Goal: Information Seeking & Learning: Learn about a topic

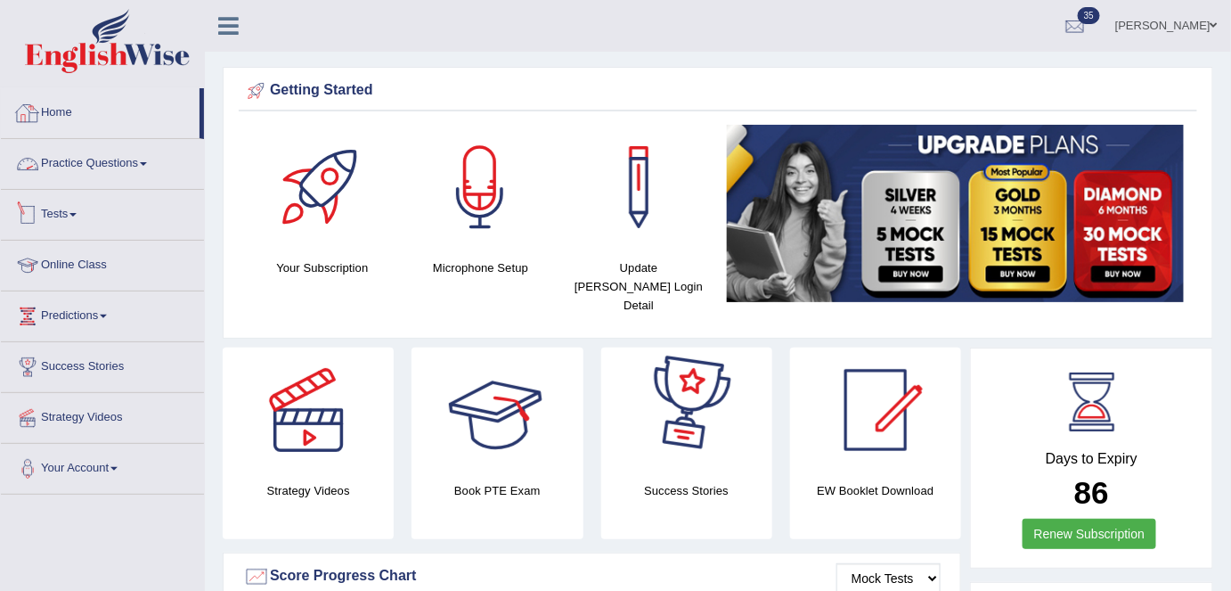
drag, startPoint x: 118, startPoint y: 164, endPoint x: 195, endPoint y: 403, distance: 250.7
click at [118, 164] on link "Practice Questions" at bounding box center [102, 161] width 203 height 45
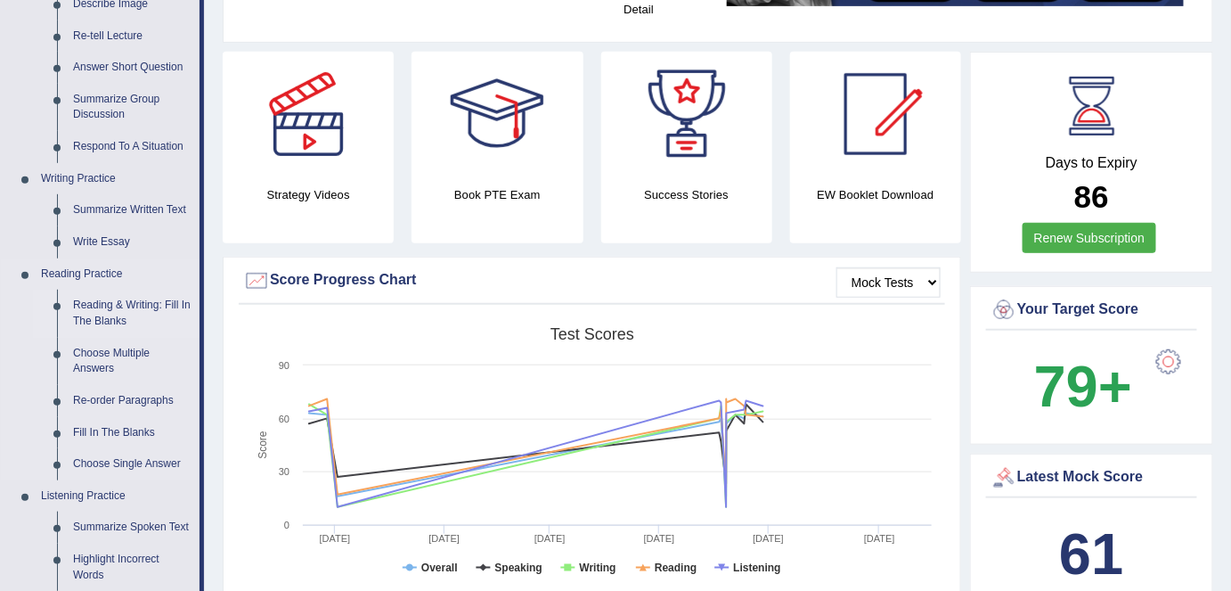
scroll to position [323, 0]
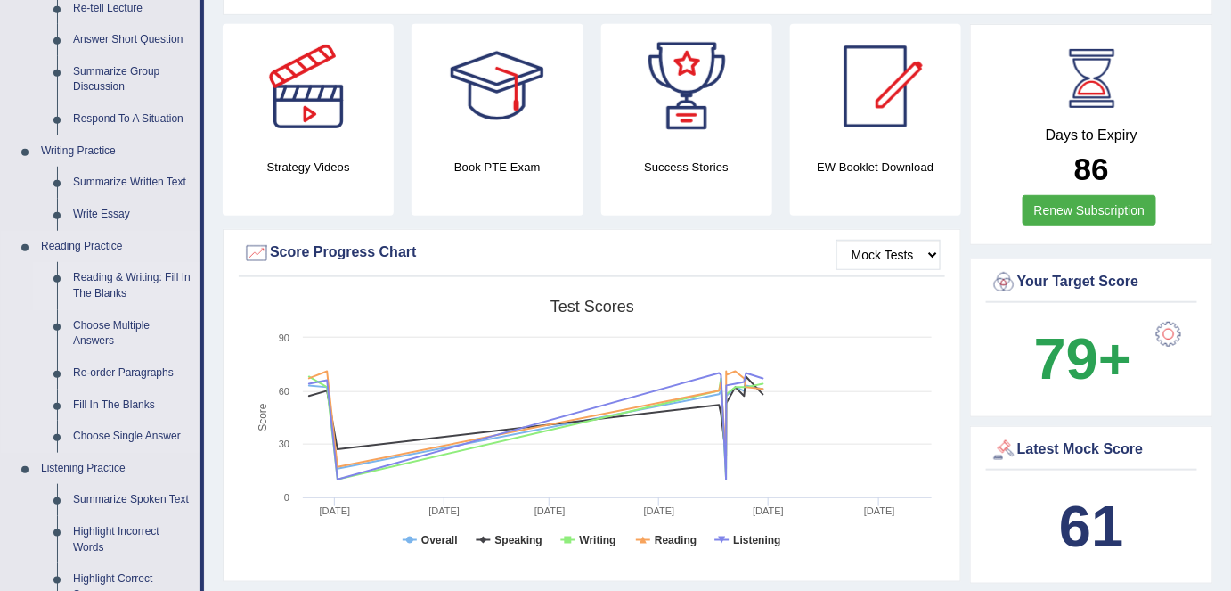
click at [104, 289] on link "Reading & Writing: Fill In The Blanks" at bounding box center [132, 285] width 134 height 47
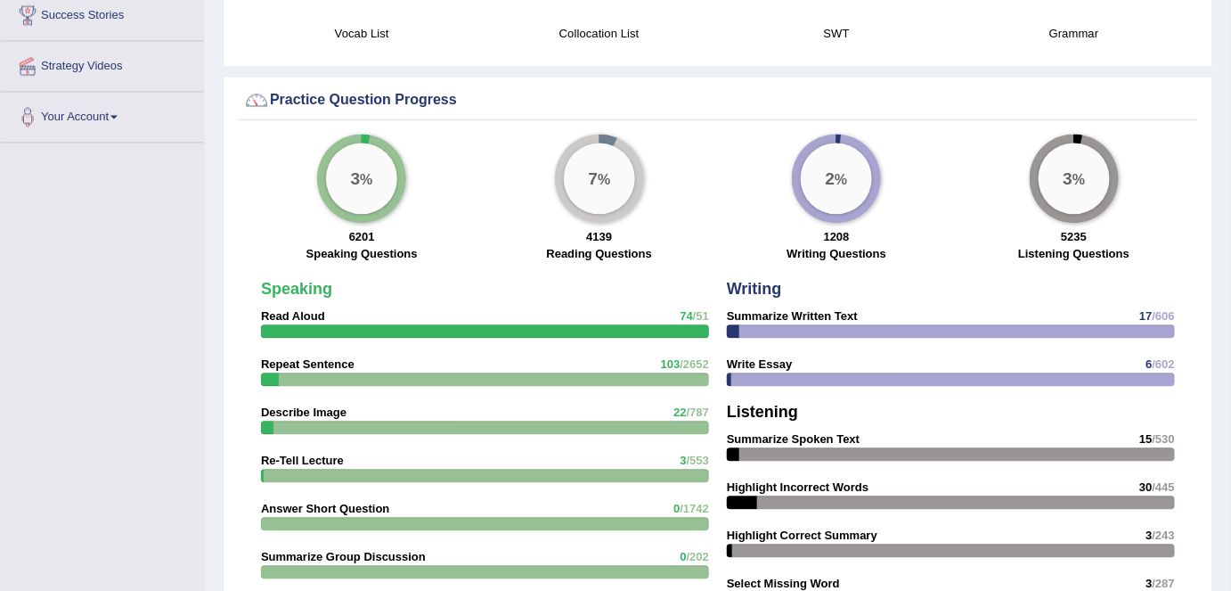
scroll to position [1178, 0]
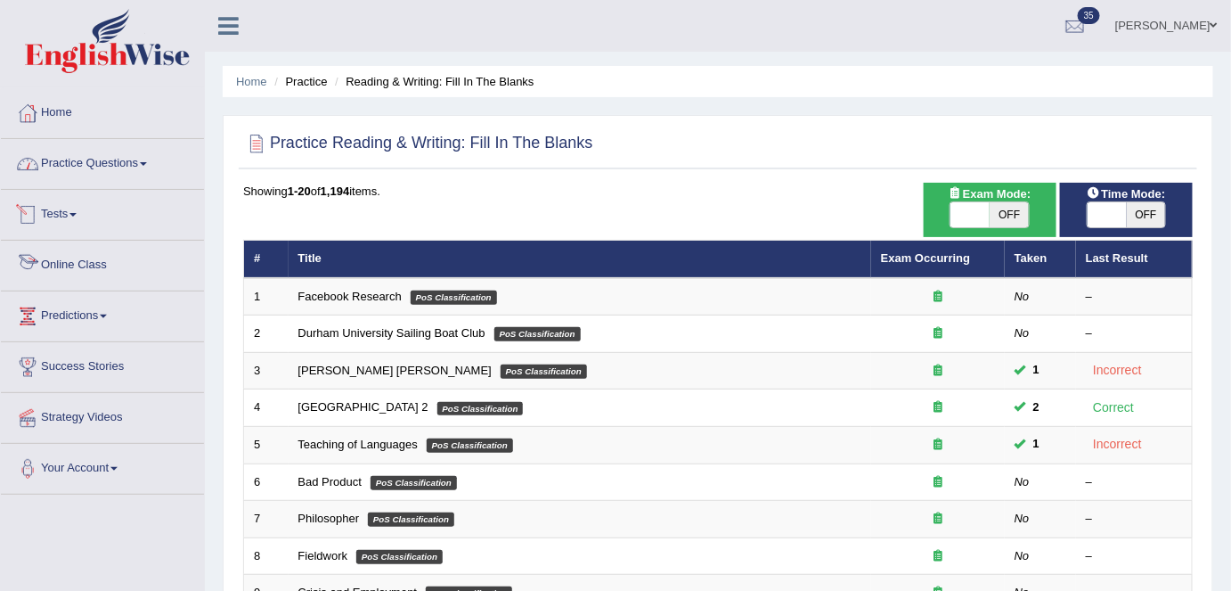
click at [157, 160] on link "Practice Questions" at bounding box center [102, 161] width 203 height 45
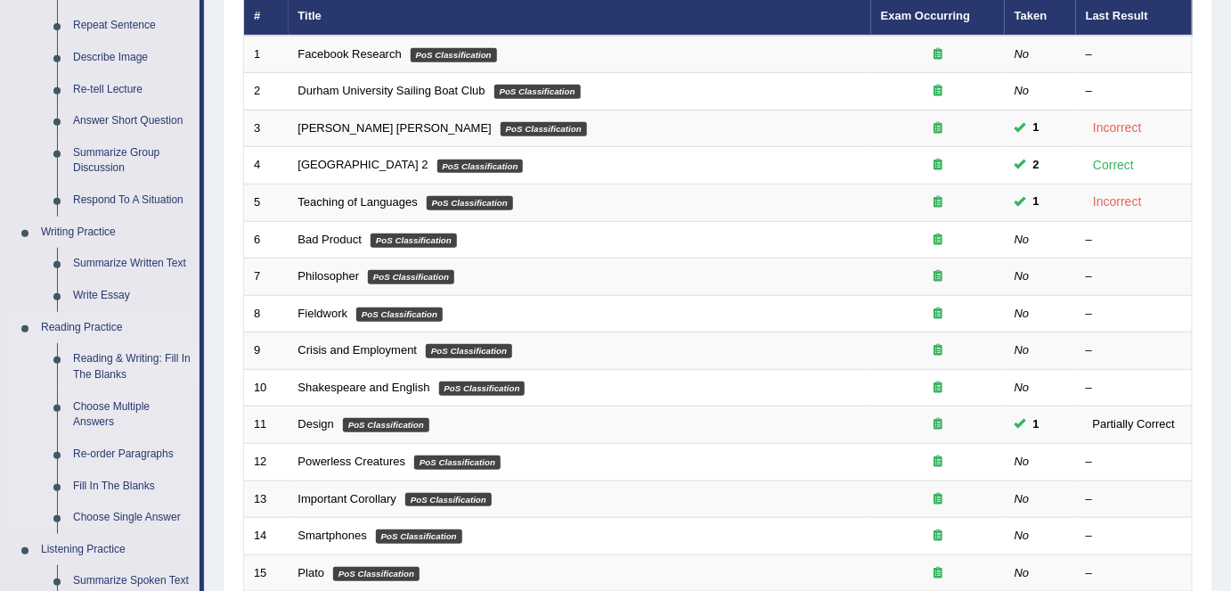
scroll to position [323, 0]
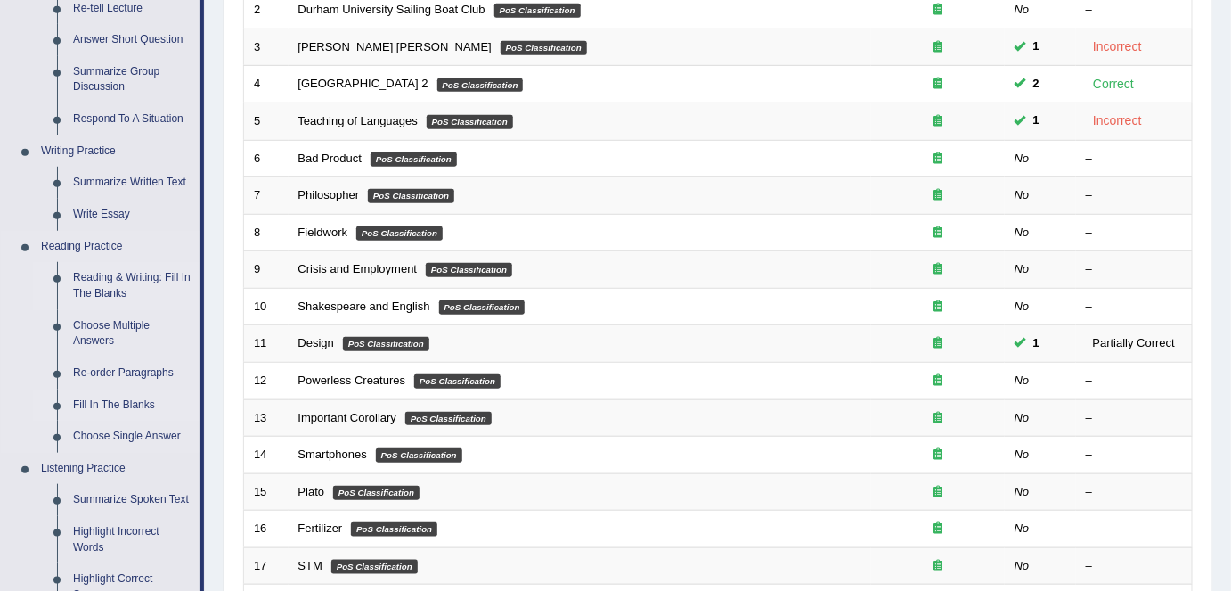
click at [159, 404] on link "Fill In The Blanks" at bounding box center [132, 405] width 134 height 32
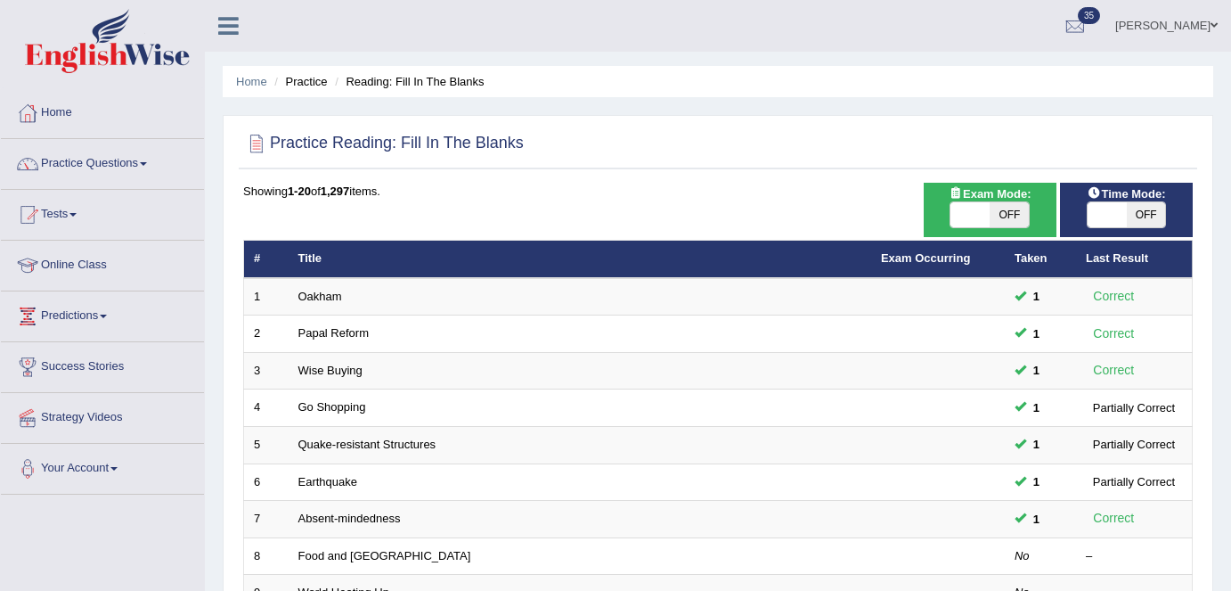
click at [321, 302] on td "Oakham" at bounding box center [580, 296] width 583 height 37
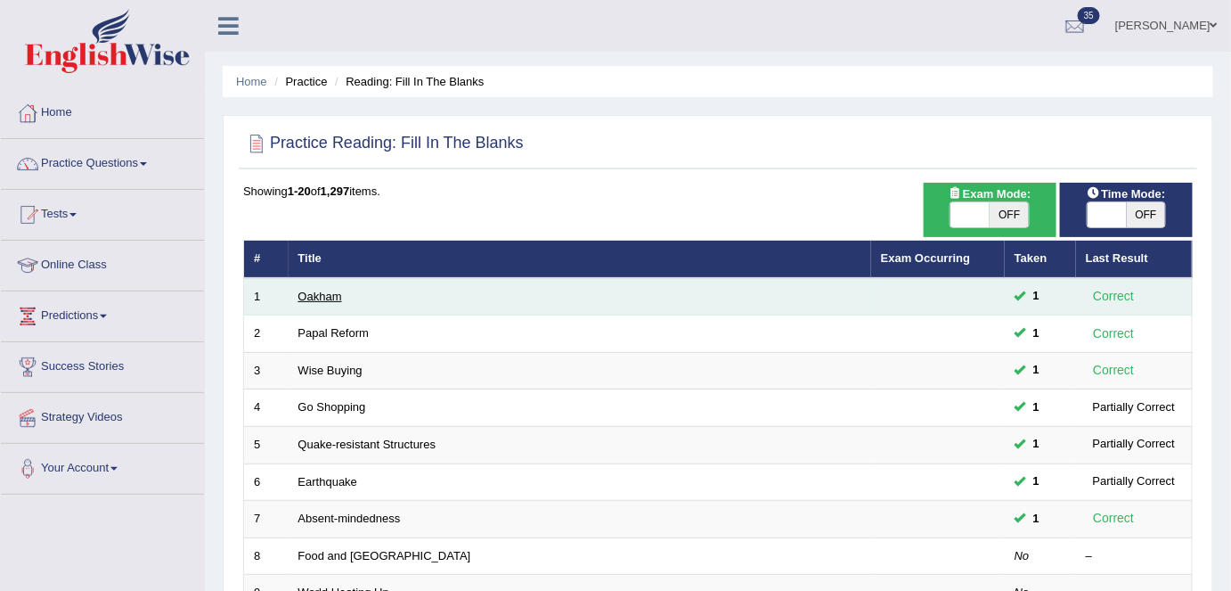
drag, startPoint x: 323, startPoint y: 296, endPoint x: 334, endPoint y: 297, distance: 10.8
click at [323, 295] on link "Oakham" at bounding box center [320, 295] width 44 height 13
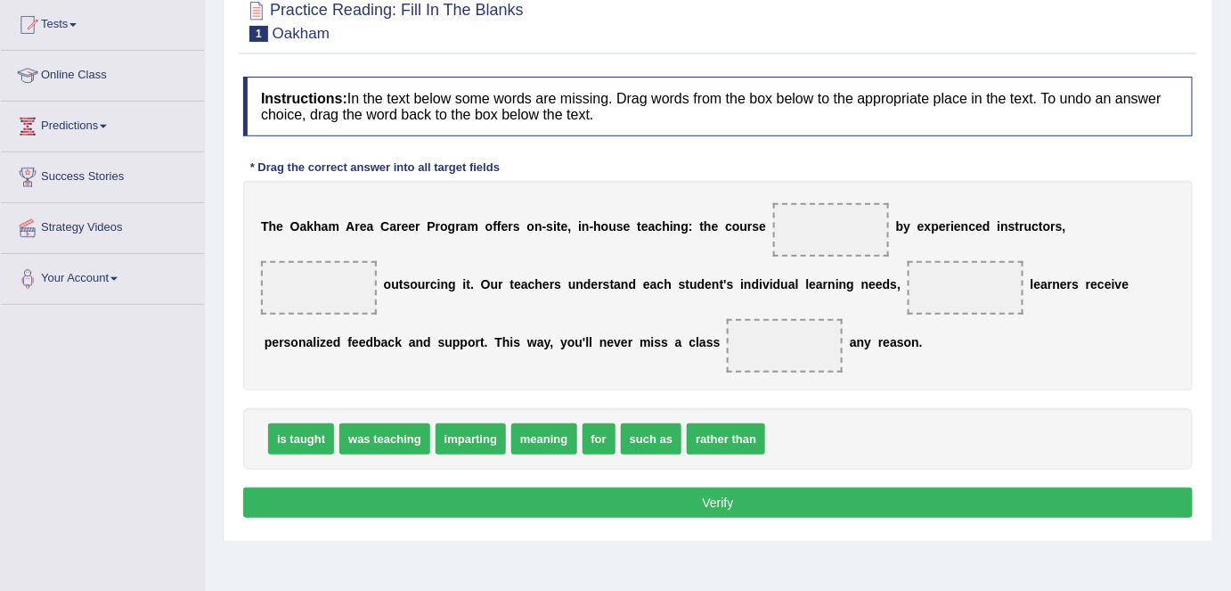
scroll to position [183, 0]
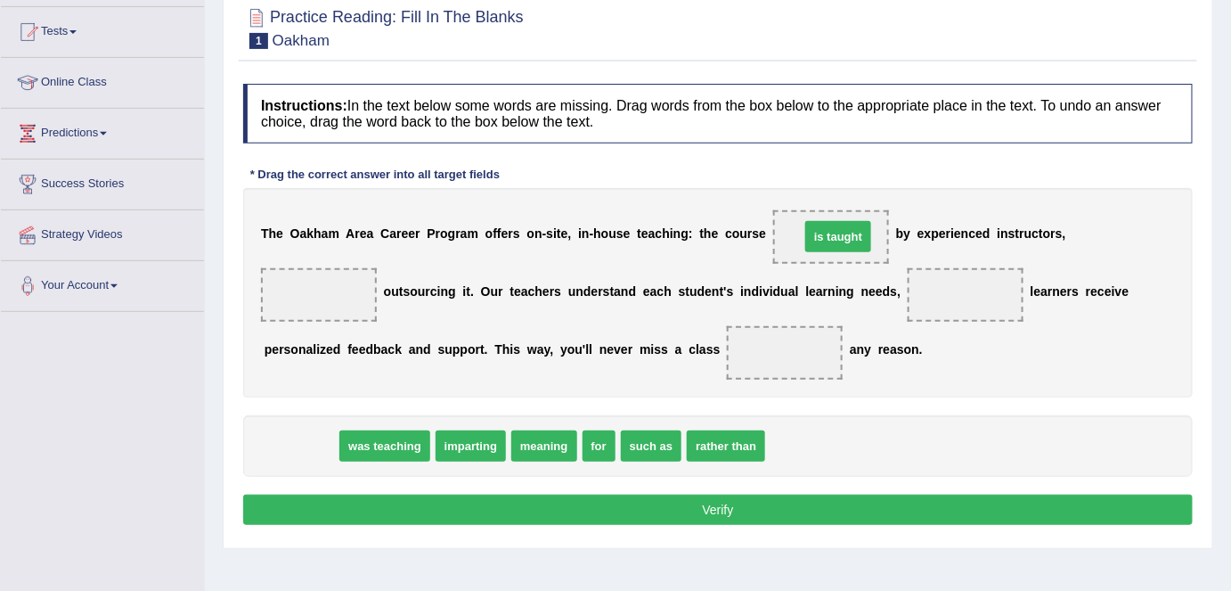
drag, startPoint x: 299, startPoint y: 436, endPoint x: 836, endPoint y: 226, distance: 576.4
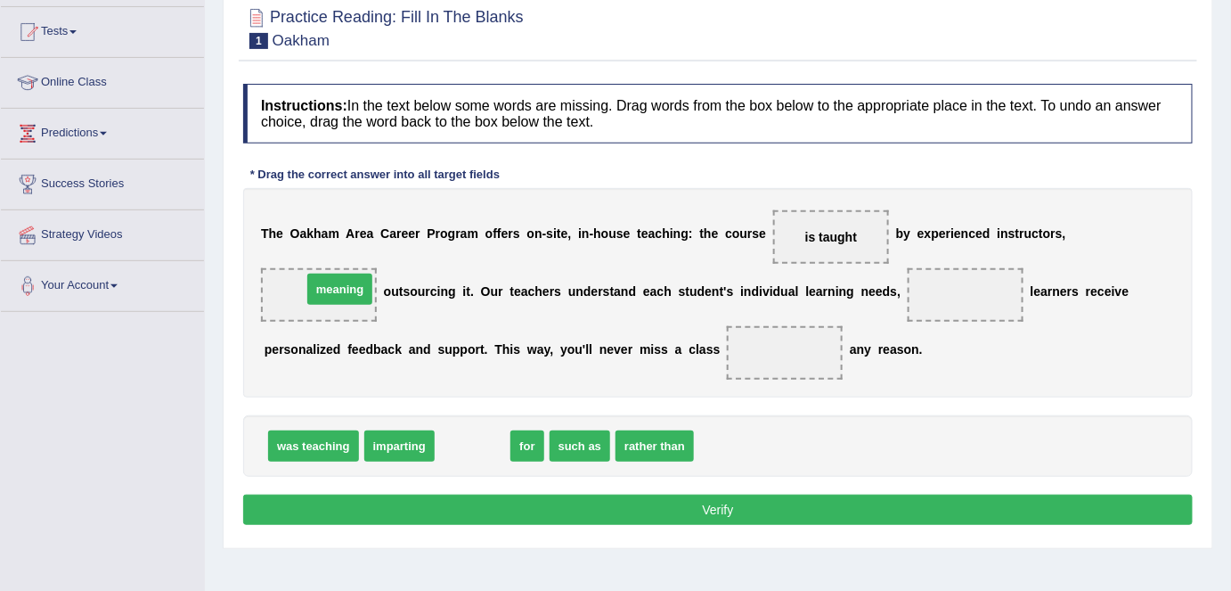
drag, startPoint x: 465, startPoint y: 445, endPoint x: 332, endPoint y: 289, distance: 205.4
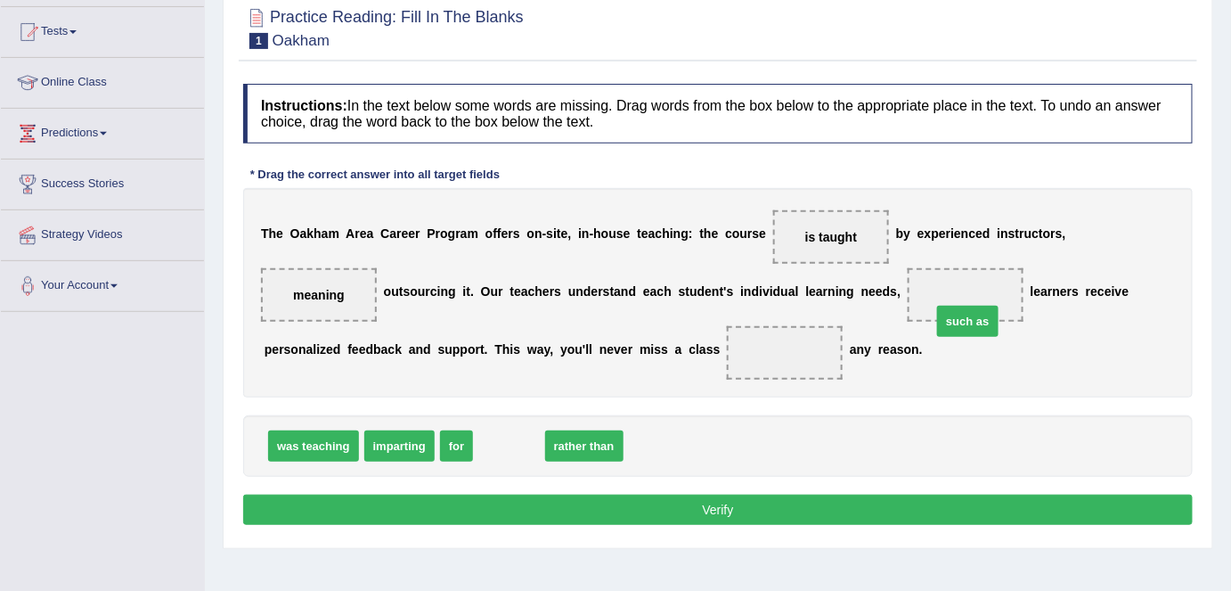
drag, startPoint x: 503, startPoint y: 449, endPoint x: 962, endPoint y: 319, distance: 476.8
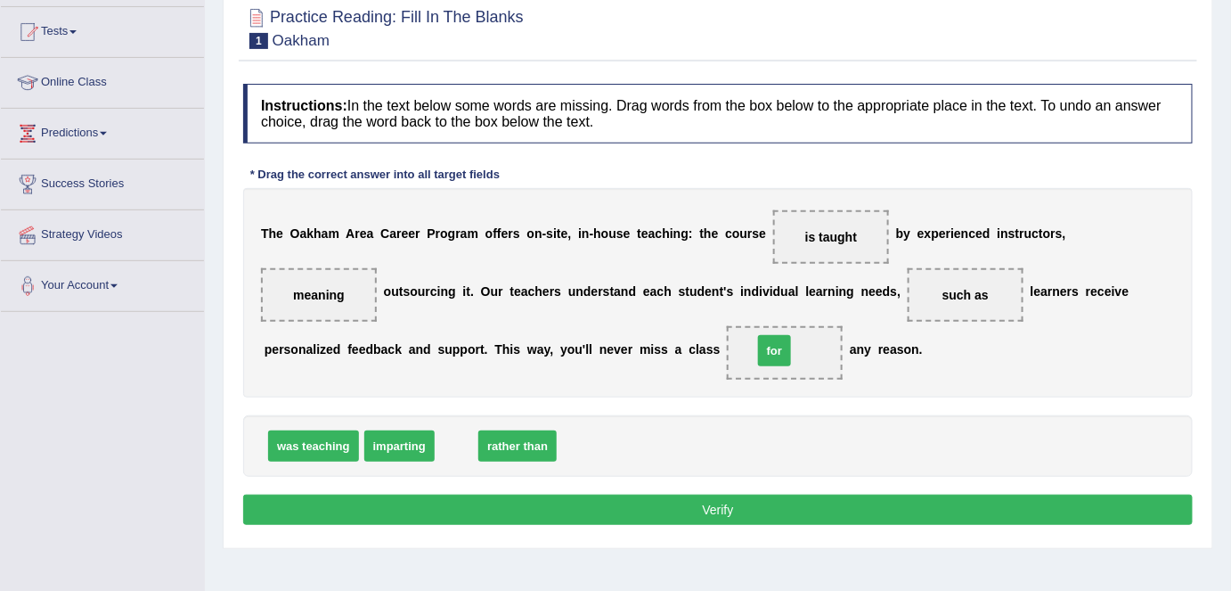
drag, startPoint x: 458, startPoint y: 440, endPoint x: 778, endPoint y: 345, distance: 334.5
click at [682, 525] on div "Instructions: In the text below some words are missing. Drag words from the box…" at bounding box center [718, 307] width 958 height 464
click at [683, 510] on button "Verify" at bounding box center [717, 509] width 949 height 30
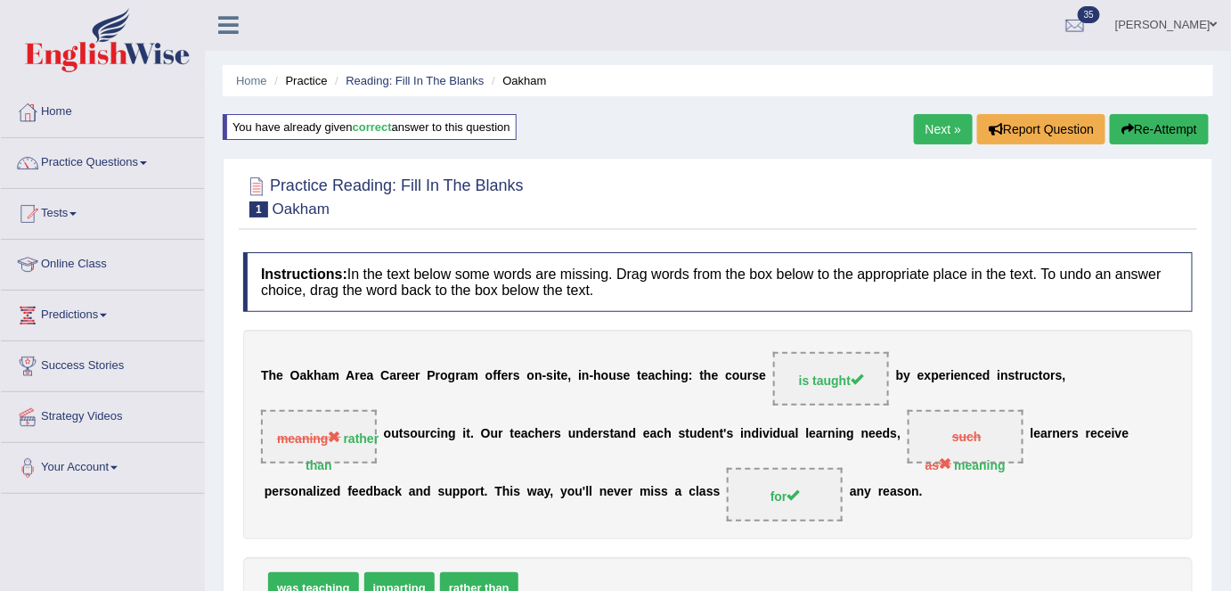
scroll to position [0, 0]
click at [917, 124] on link "Next »" at bounding box center [943, 130] width 59 height 30
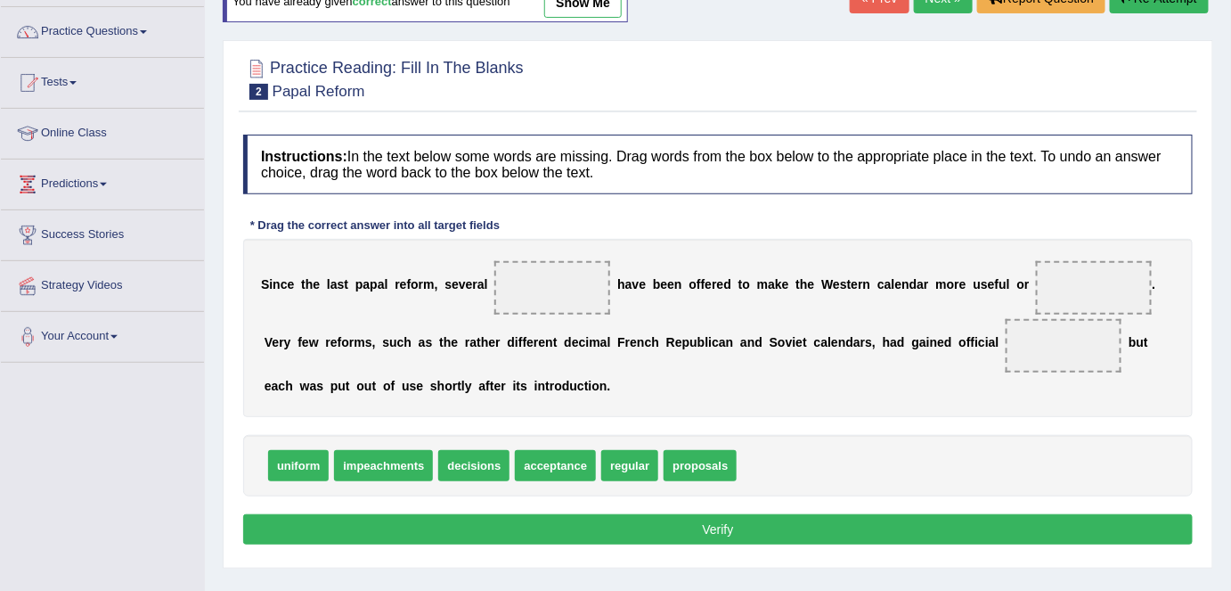
scroll to position [161, 0]
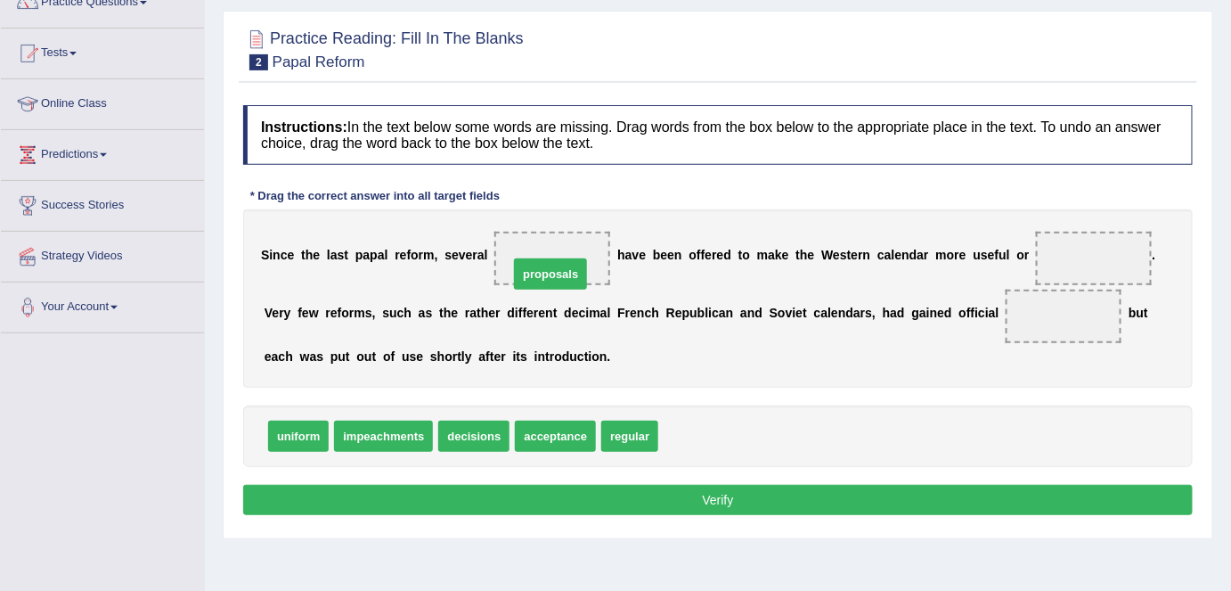
drag, startPoint x: 698, startPoint y: 433, endPoint x: 549, endPoint y: 269, distance: 221.9
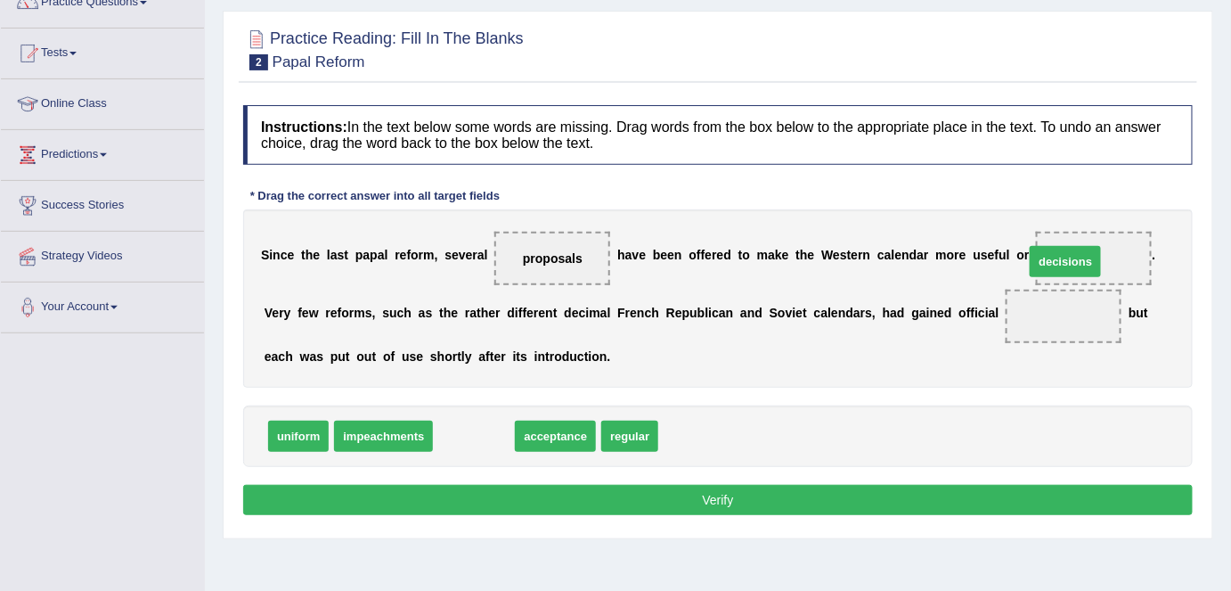
drag, startPoint x: 486, startPoint y: 428, endPoint x: 1111, endPoint y: 257, distance: 647.6
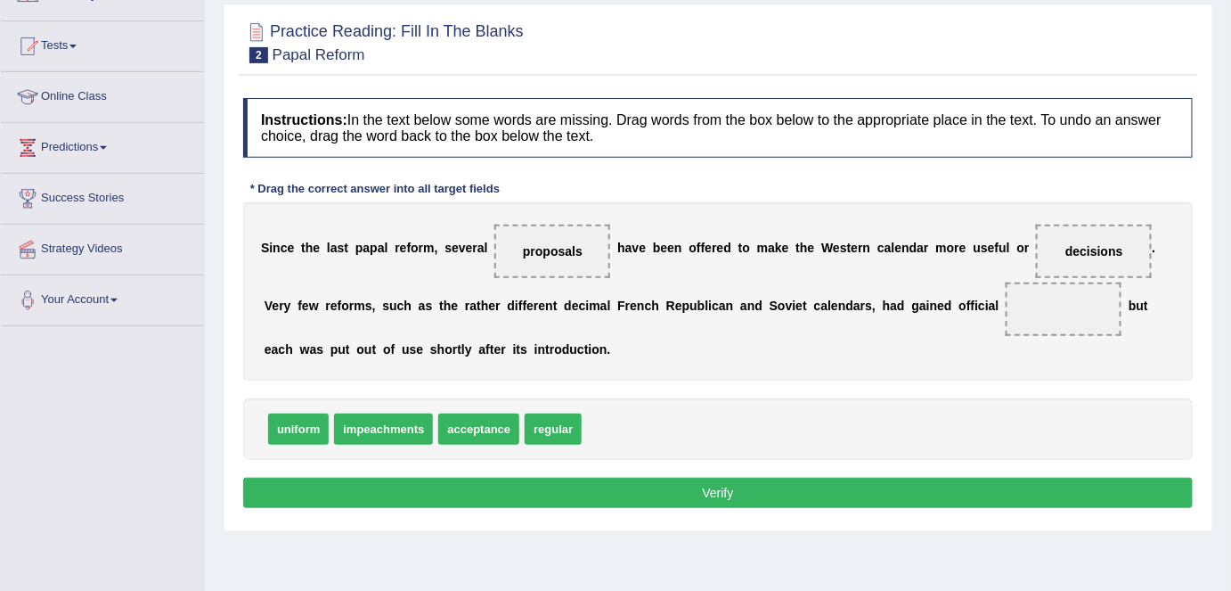
scroll to position [169, 0]
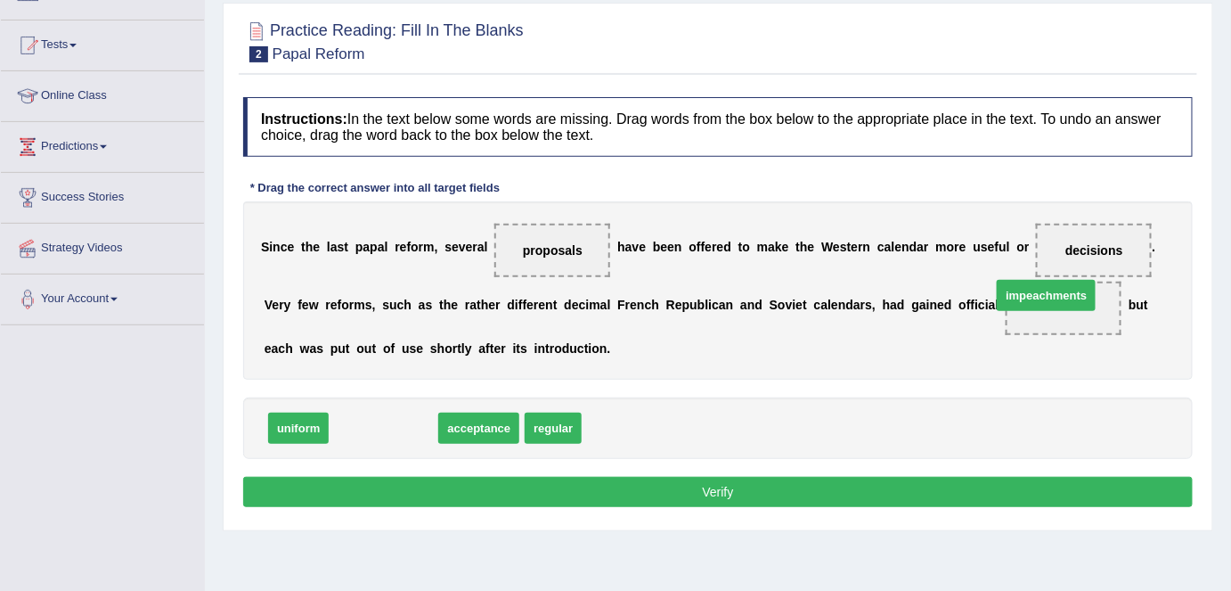
drag, startPoint x: 349, startPoint y: 426, endPoint x: 1014, endPoint y: 292, distance: 677.8
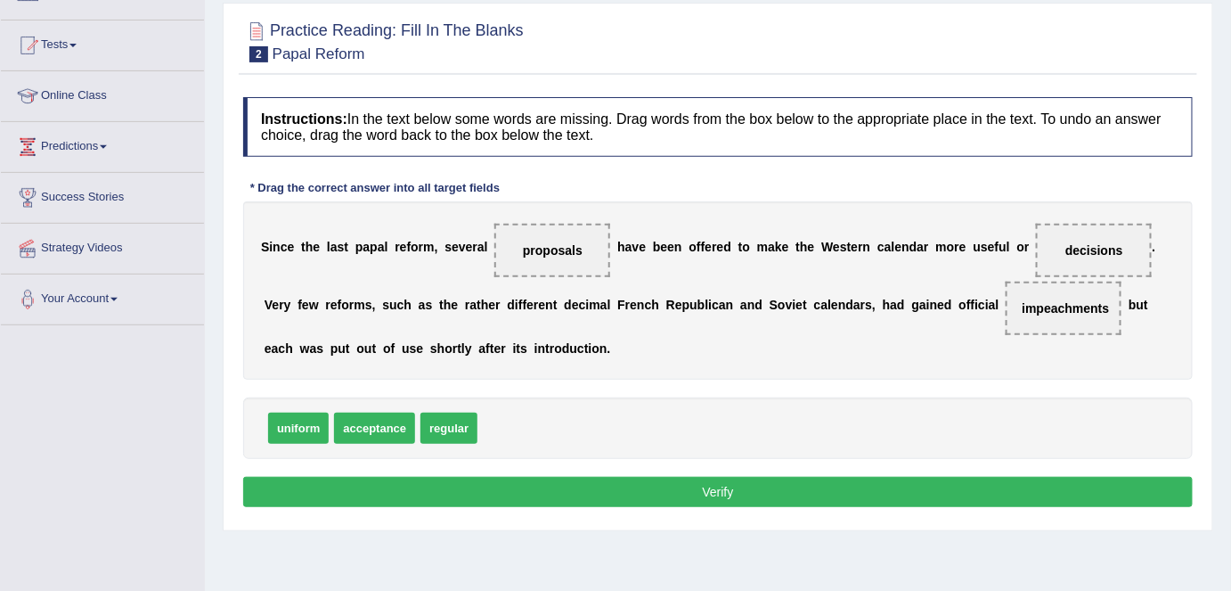
click at [784, 493] on button "Verify" at bounding box center [717, 492] width 949 height 30
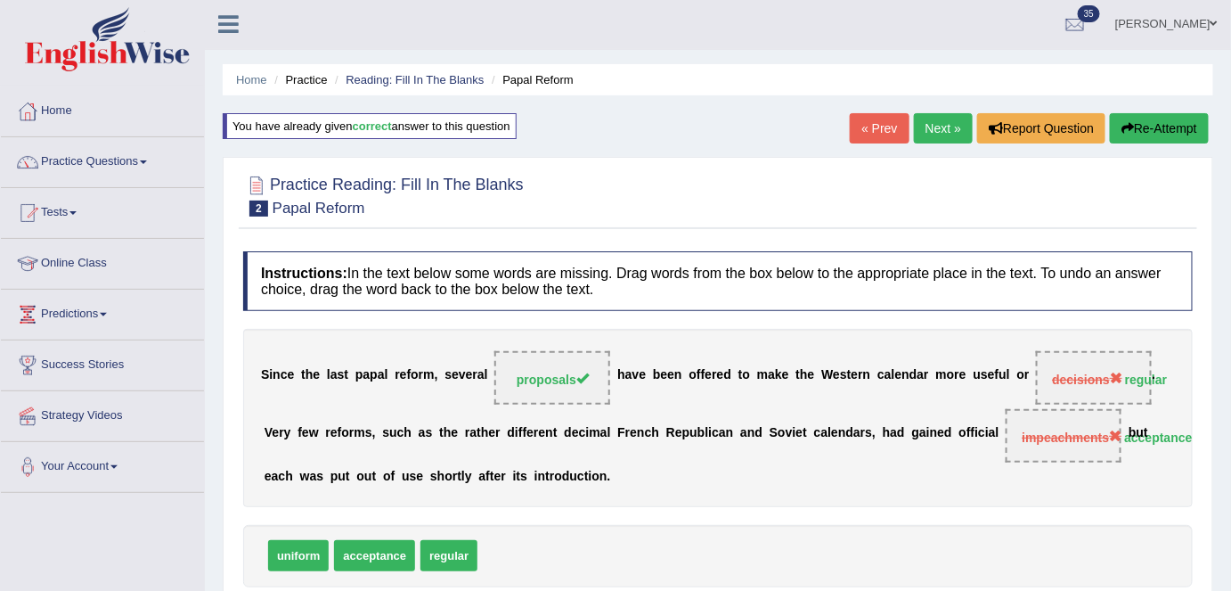
scroll to position [0, 0]
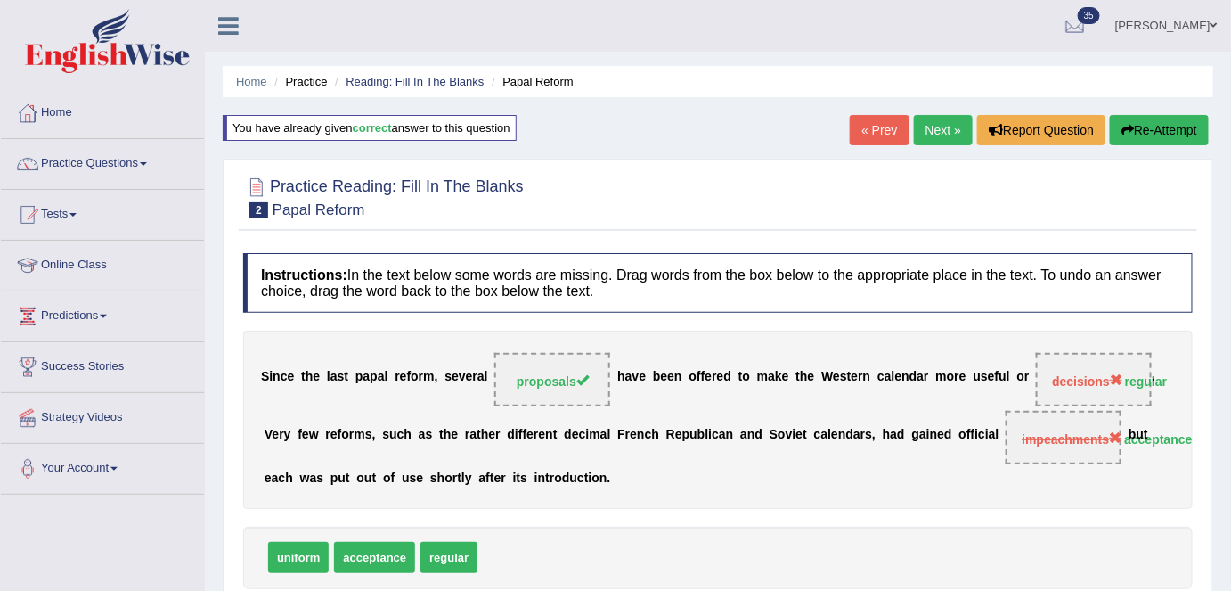
click at [914, 125] on link "Next »" at bounding box center [943, 130] width 59 height 30
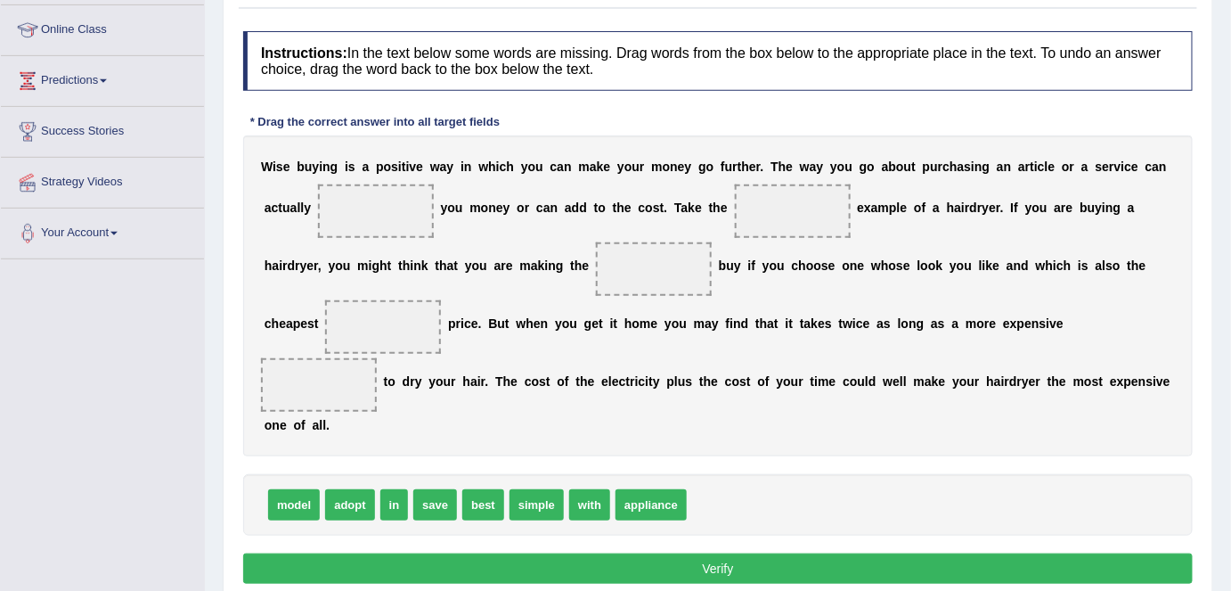
scroll to position [242, 0]
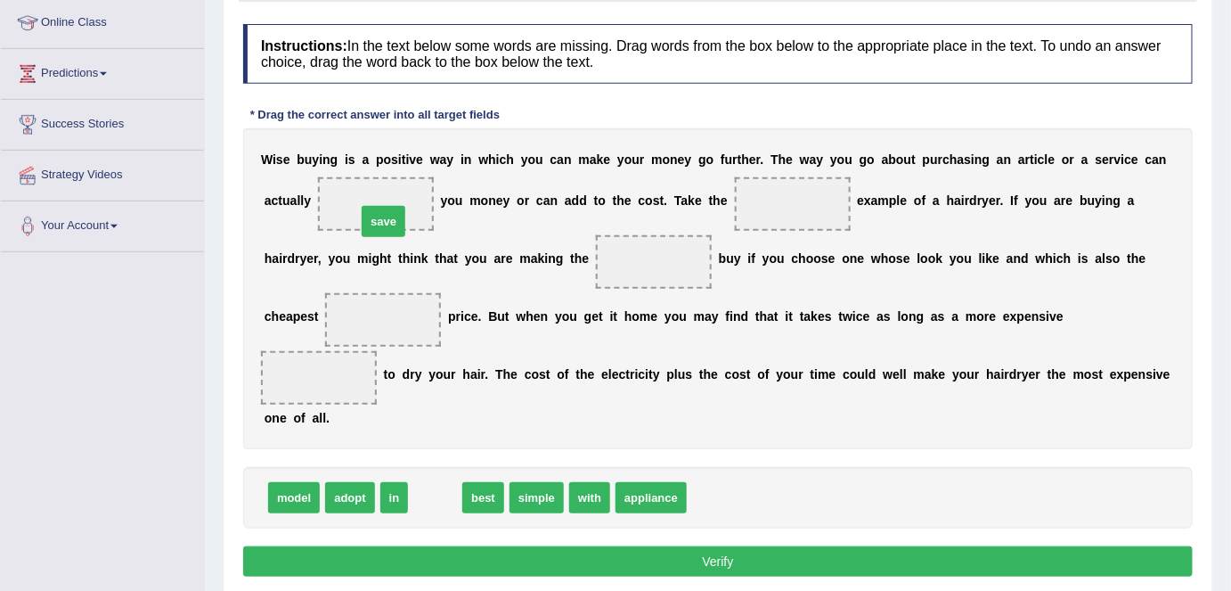
drag, startPoint x: 425, startPoint y: 489, endPoint x: 375, endPoint y: 209, distance: 284.1
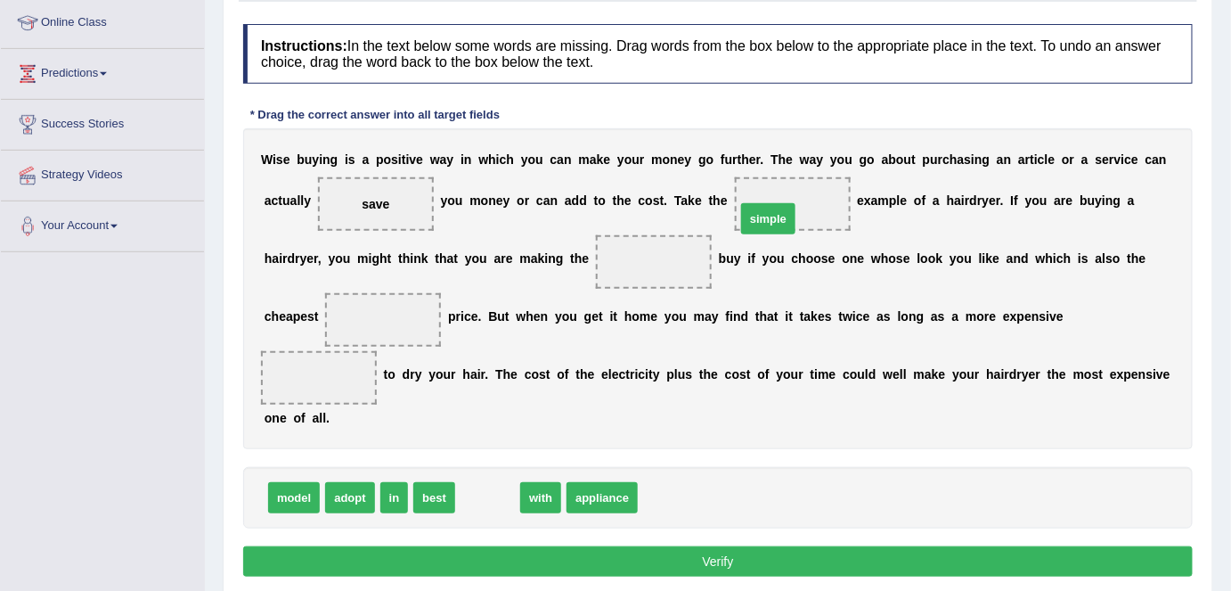
drag, startPoint x: 490, startPoint y: 485, endPoint x: 794, endPoint y: 207, distance: 411.7
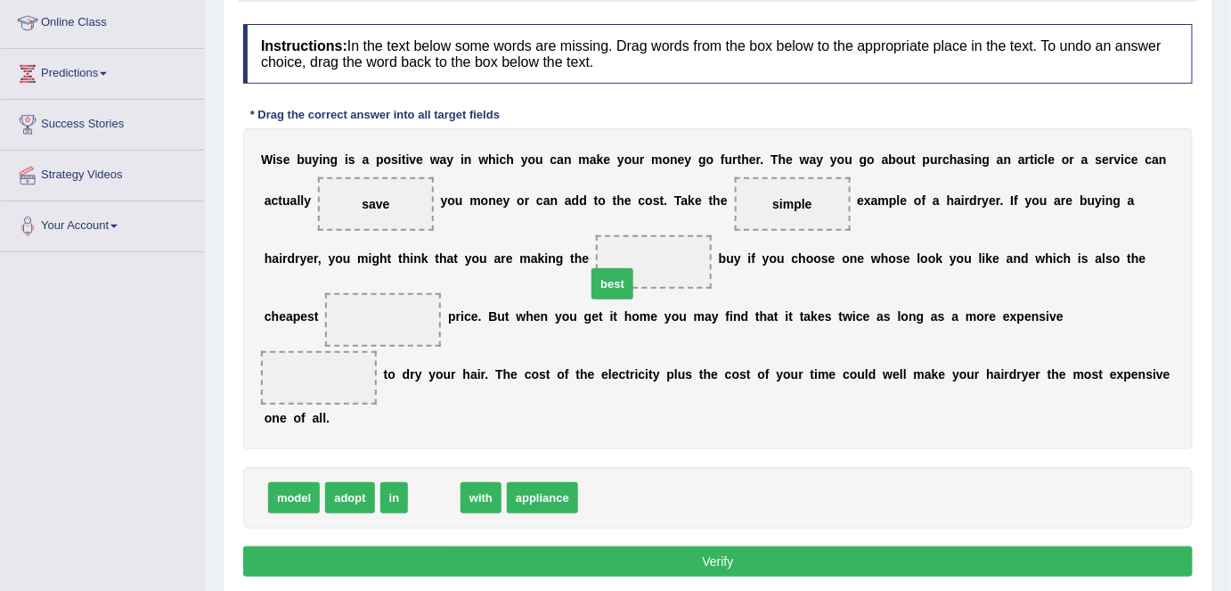
drag, startPoint x: 436, startPoint y: 491, endPoint x: 630, endPoint y: 273, distance: 292.1
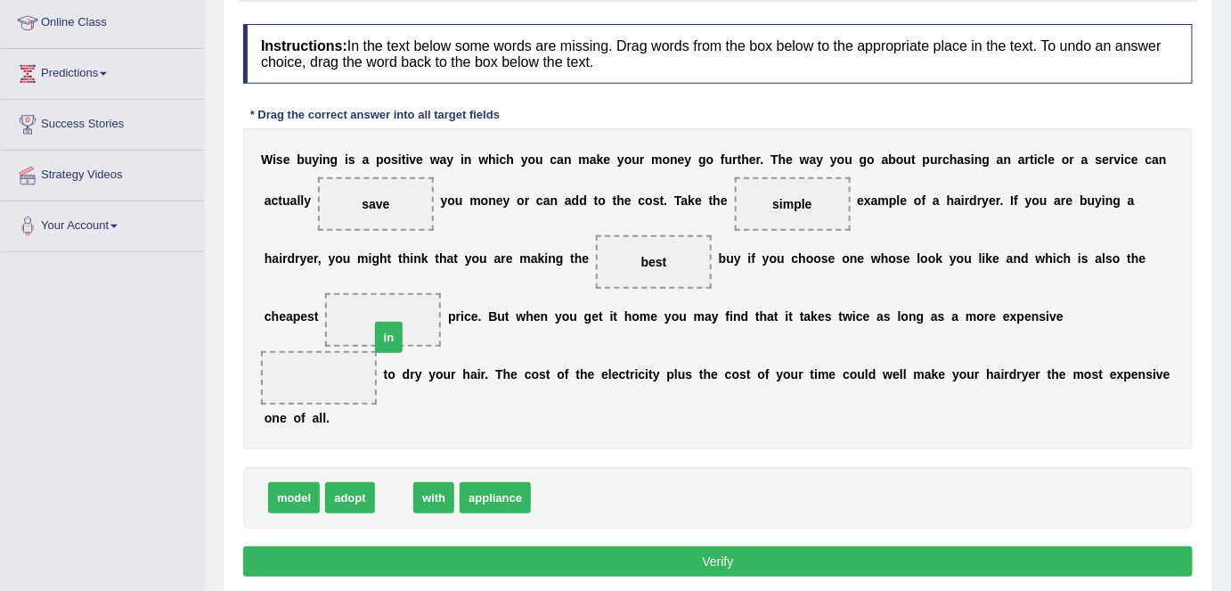
drag, startPoint x: 387, startPoint y: 493, endPoint x: 380, endPoint y: 330, distance: 162.3
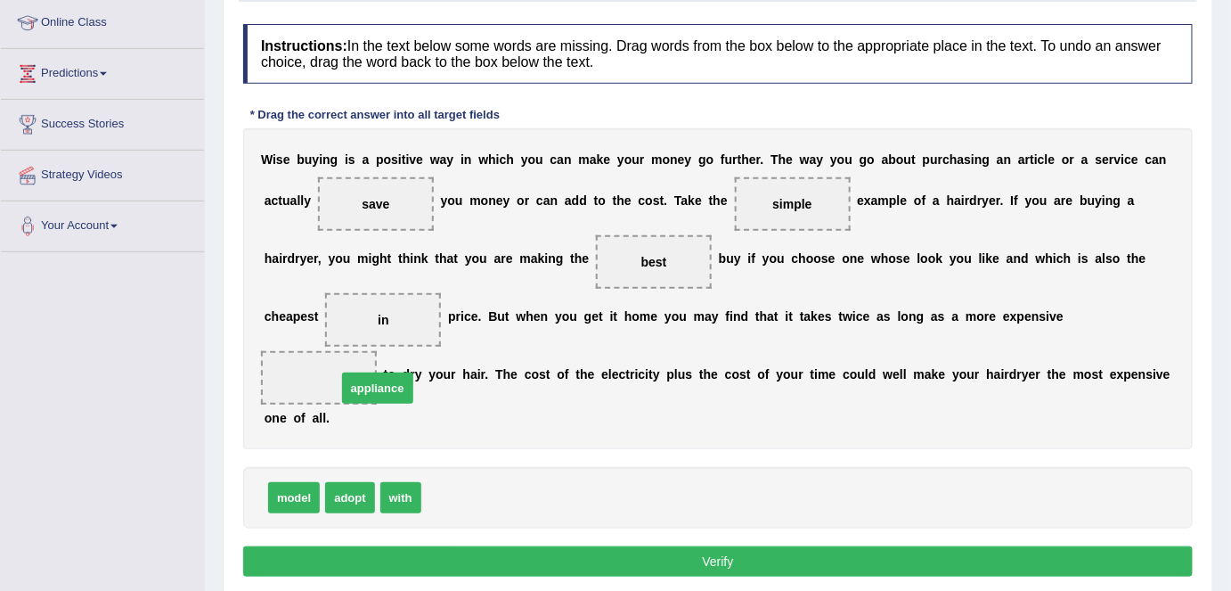
drag, startPoint x: 463, startPoint y: 490, endPoint x: 379, endPoint y: 379, distance: 139.1
click at [770, 550] on button "Verify" at bounding box center [717, 561] width 949 height 30
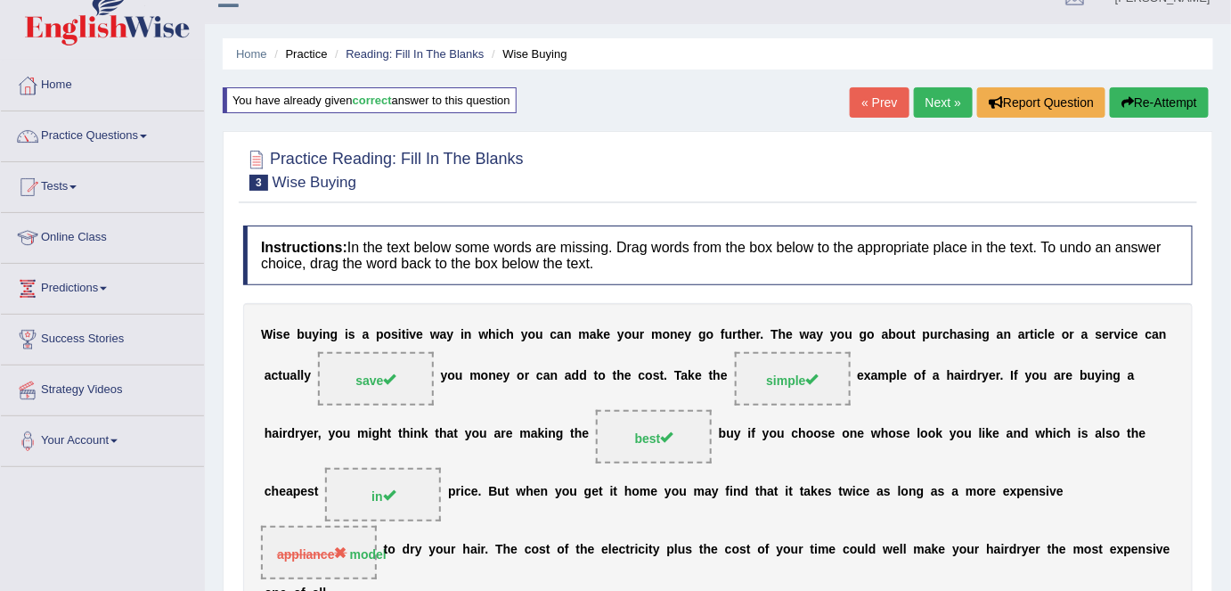
scroll to position [0, 0]
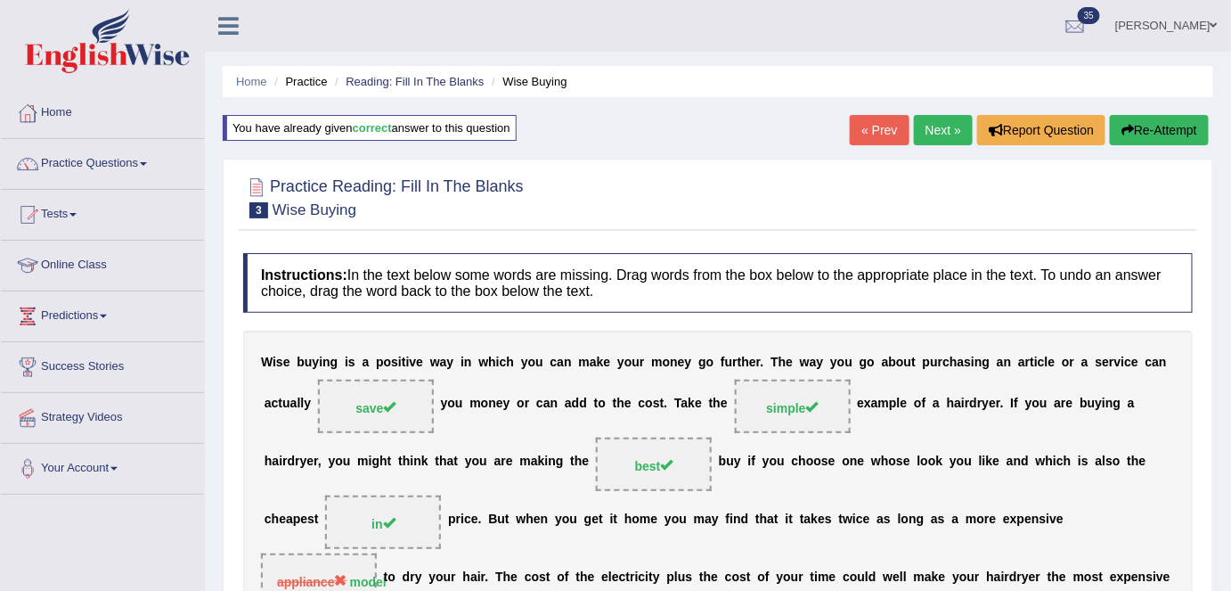
click at [942, 128] on link "Next »" at bounding box center [943, 130] width 59 height 30
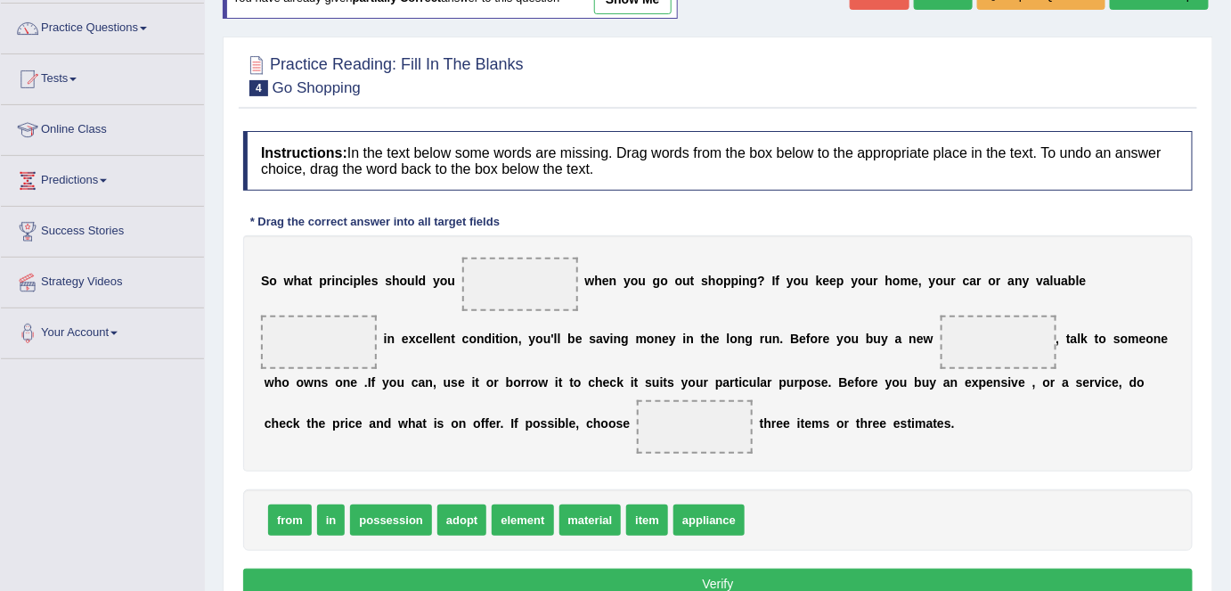
scroll to position [161, 0]
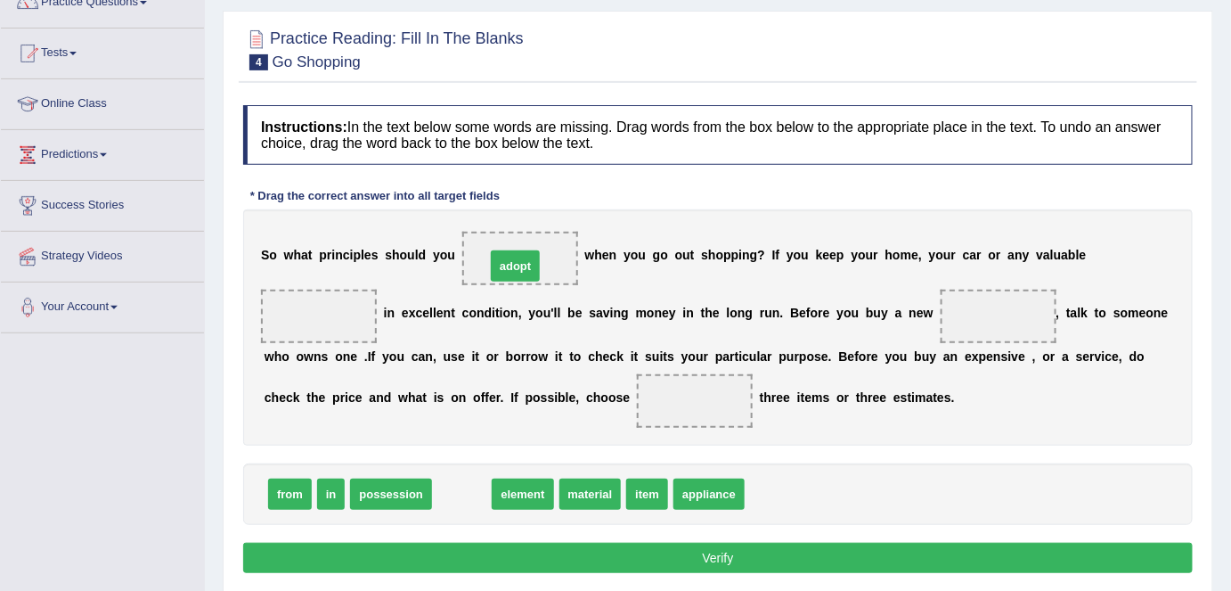
drag, startPoint x: 457, startPoint y: 499, endPoint x: 505, endPoint y: 264, distance: 240.0
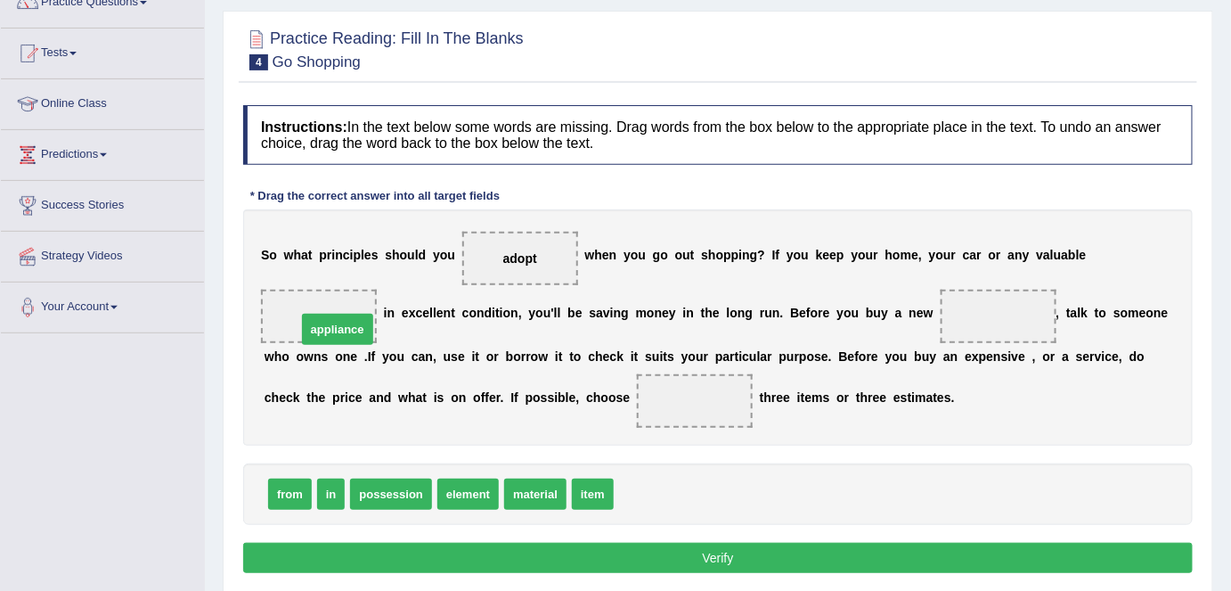
drag, startPoint x: 574, startPoint y: 469, endPoint x: 349, endPoint y: 324, distance: 266.8
drag, startPoint x: 534, startPoint y: 473, endPoint x: 333, endPoint y: 323, distance: 250.1
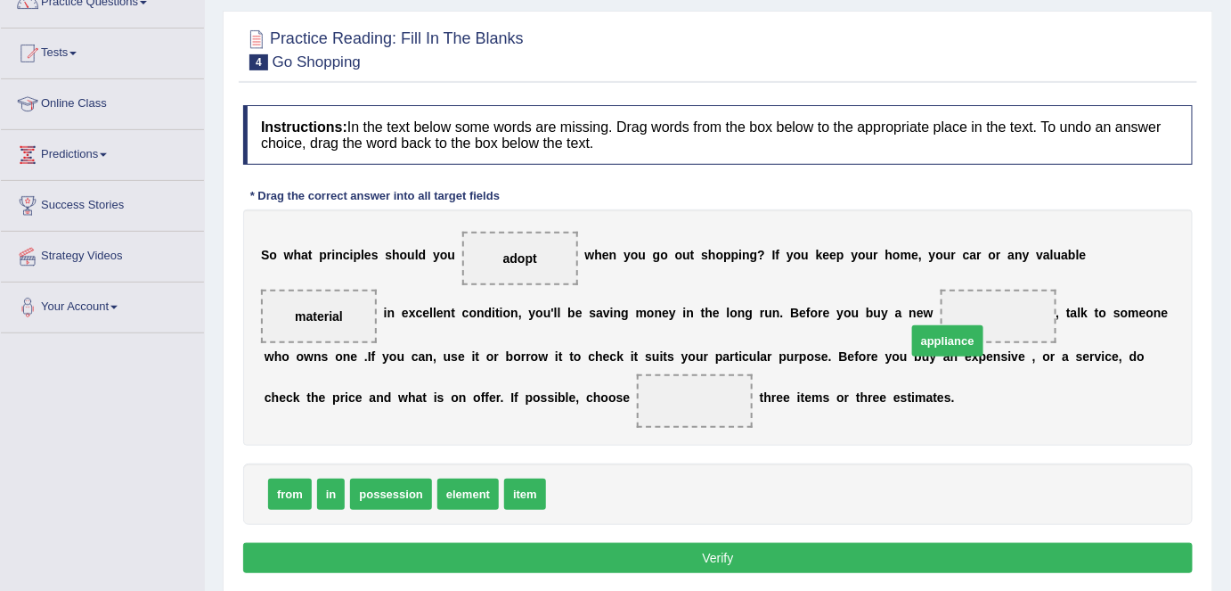
drag, startPoint x: 569, startPoint y: 486, endPoint x: 931, endPoint y: 338, distance: 391.0
drag, startPoint x: 289, startPoint y: 487, endPoint x: 664, endPoint y: 420, distance: 381.0
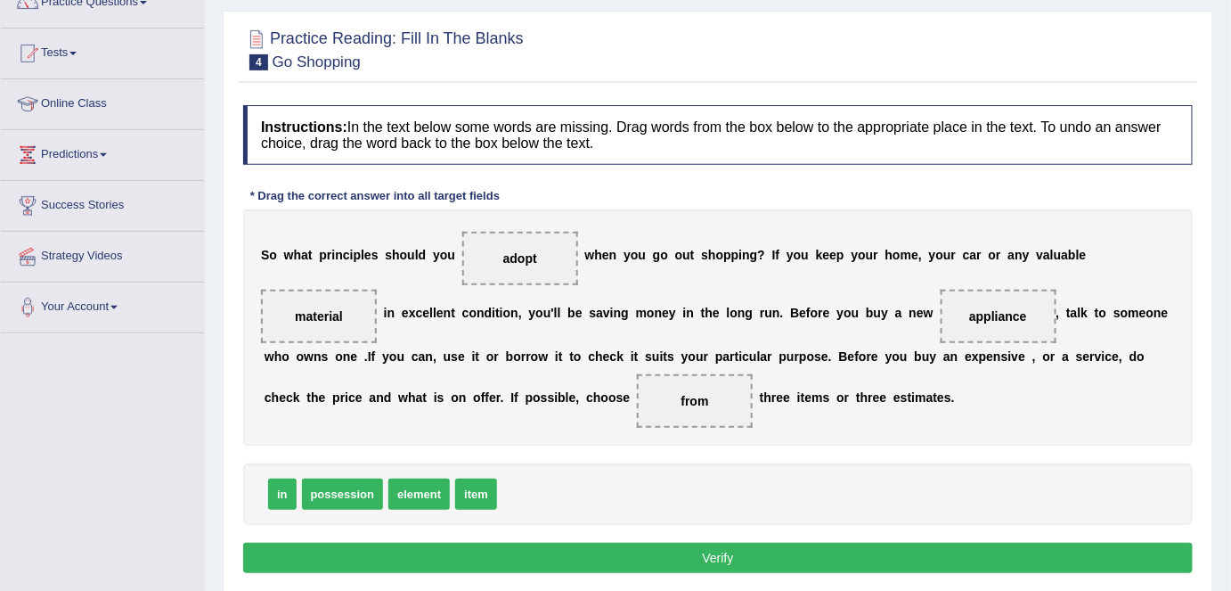
click at [715, 550] on button "Verify" at bounding box center [717, 557] width 949 height 30
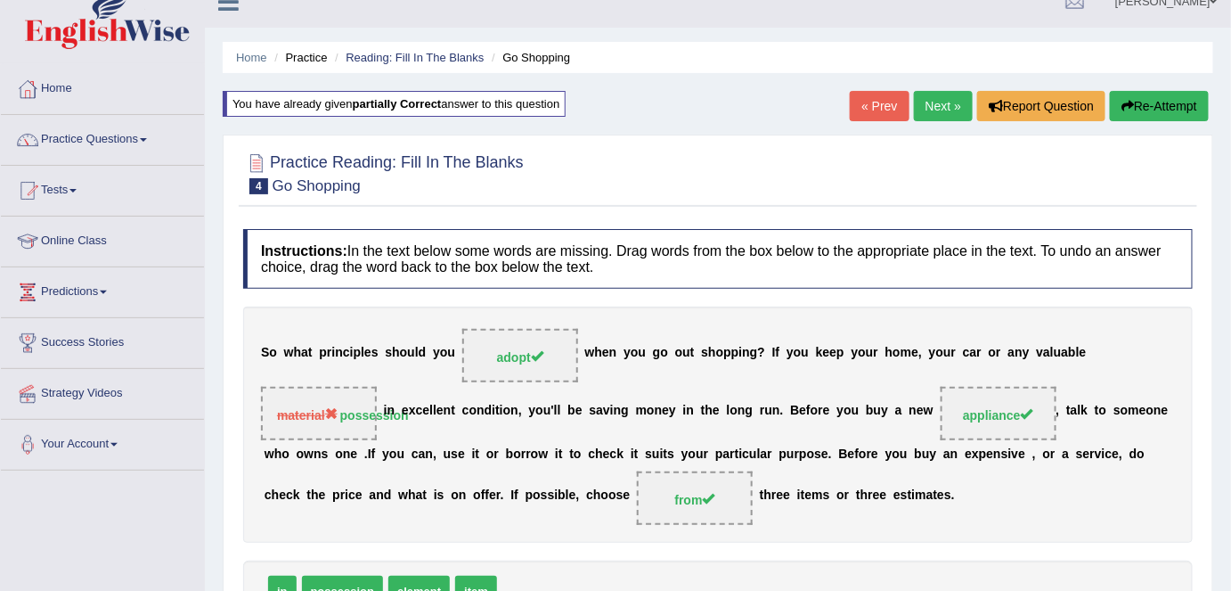
scroll to position [0, 0]
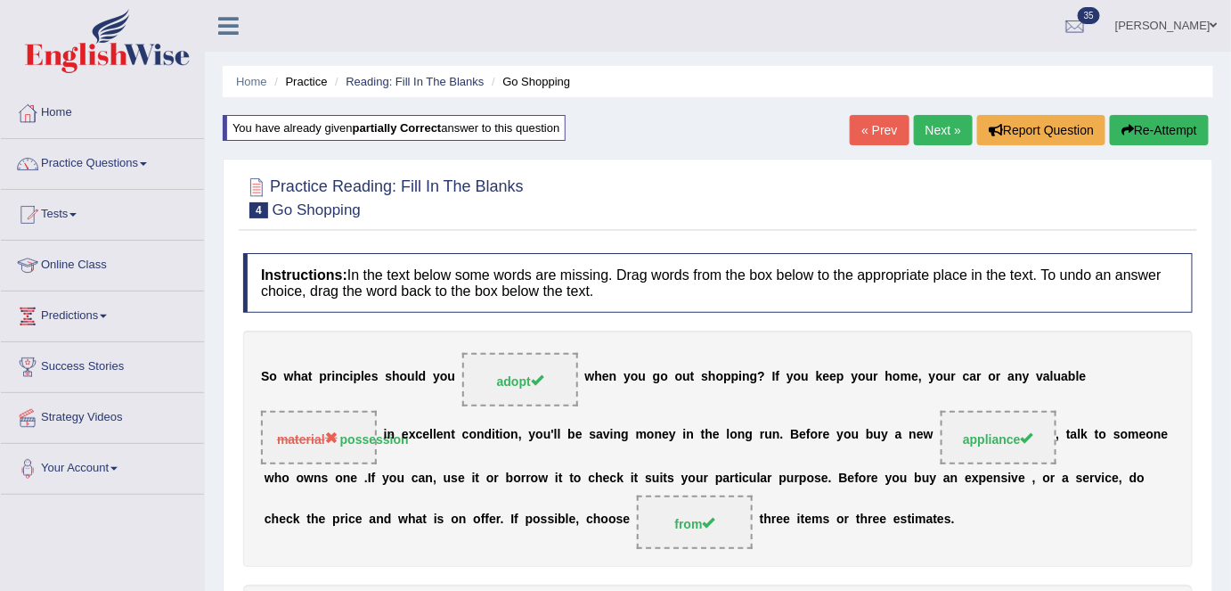
click at [931, 118] on link "Next »" at bounding box center [943, 130] width 59 height 30
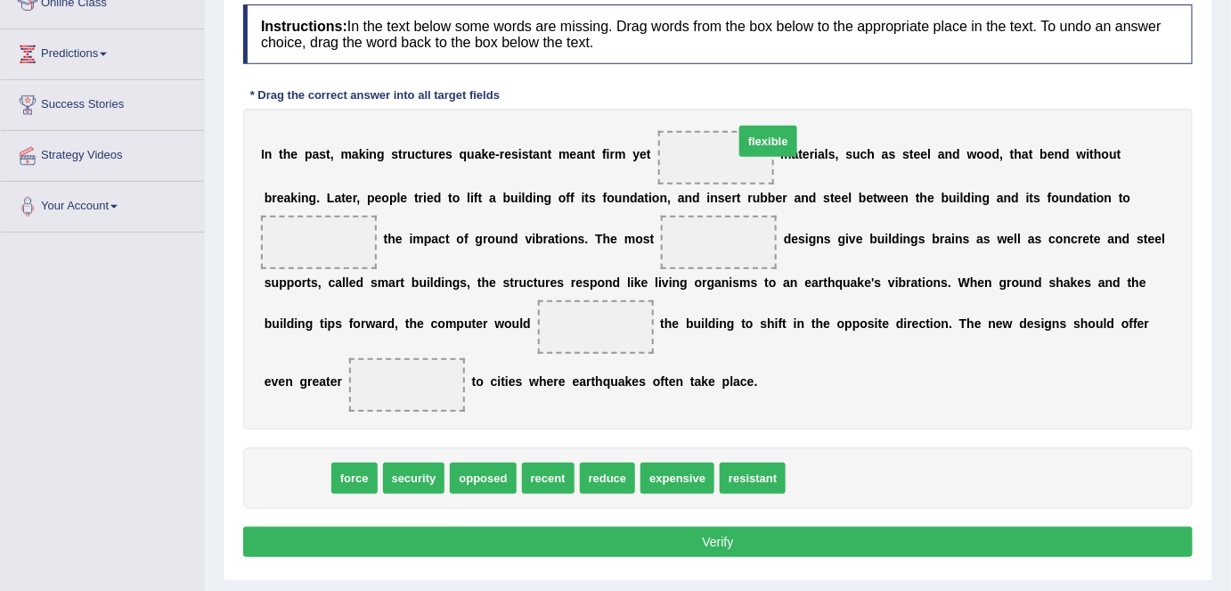
drag, startPoint x: 280, startPoint y: 475, endPoint x: 725, endPoint y: 152, distance: 549.8
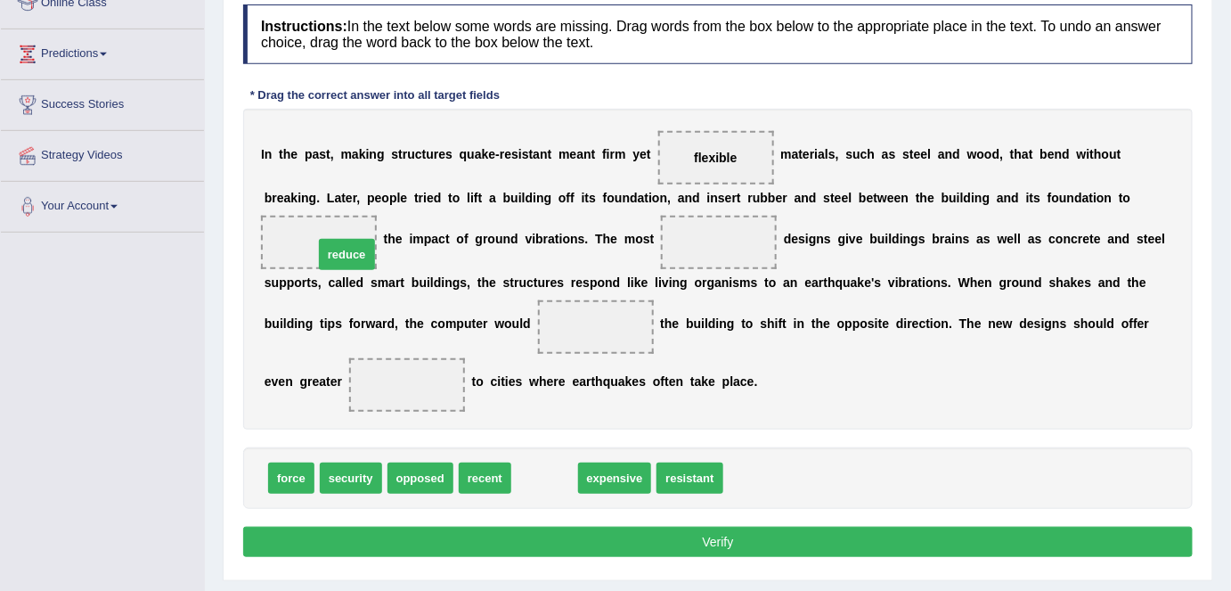
drag, startPoint x: 551, startPoint y: 477, endPoint x: 354, endPoint y: 254, distance: 298.5
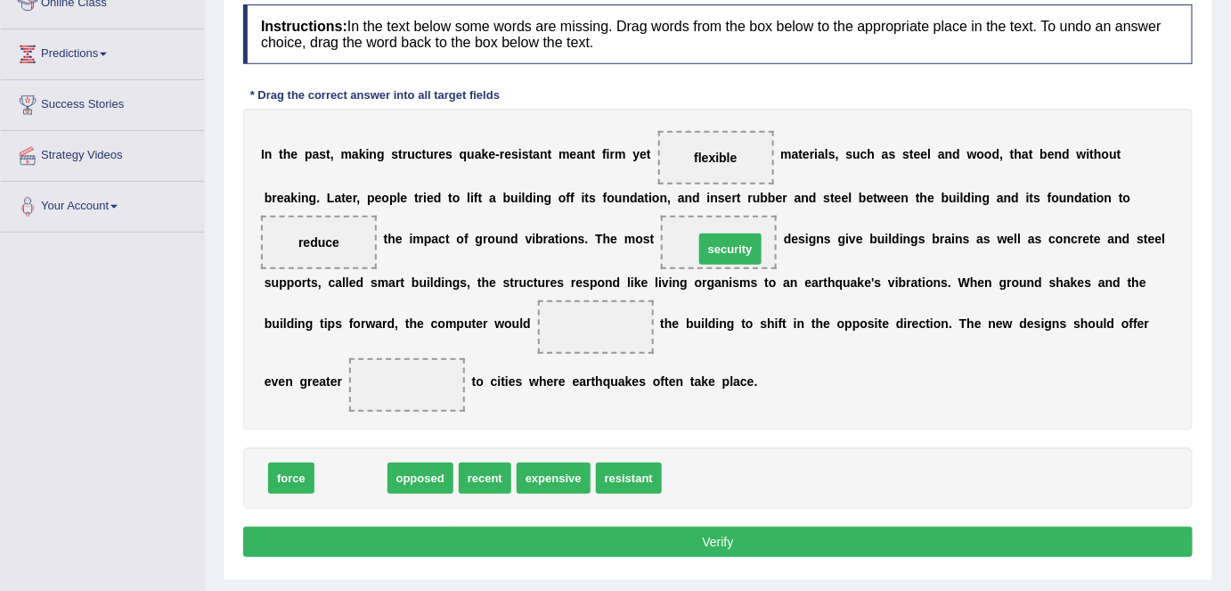
drag, startPoint x: 359, startPoint y: 473, endPoint x: 738, endPoint y: 245, distance: 442.7
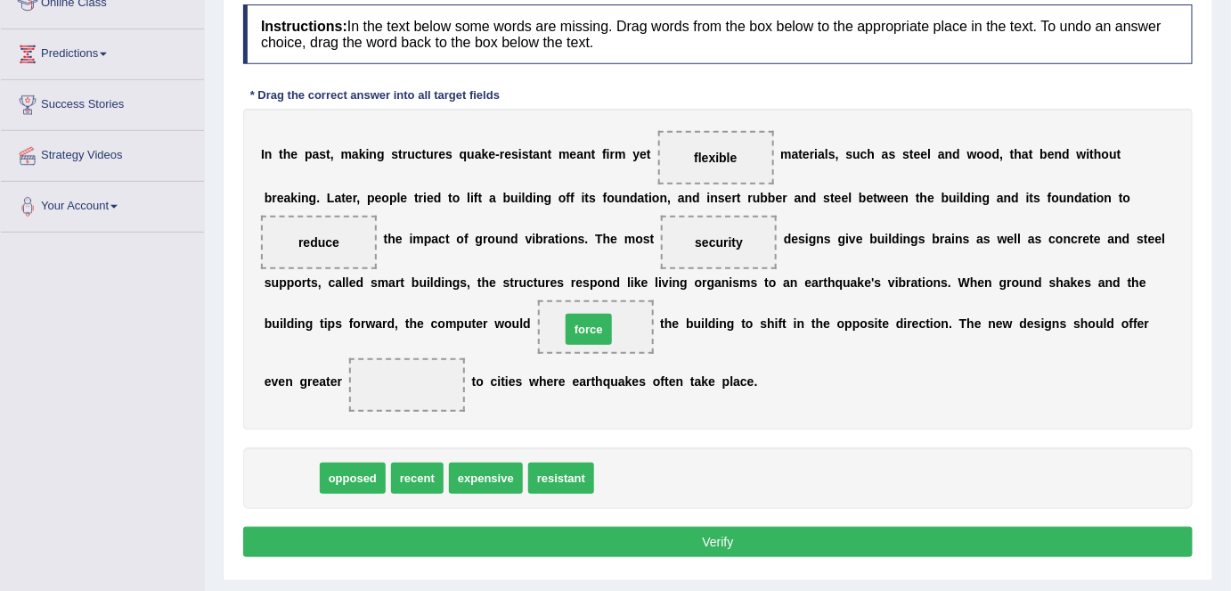
drag, startPoint x: 300, startPoint y: 476, endPoint x: 598, endPoint y: 328, distance: 332.2
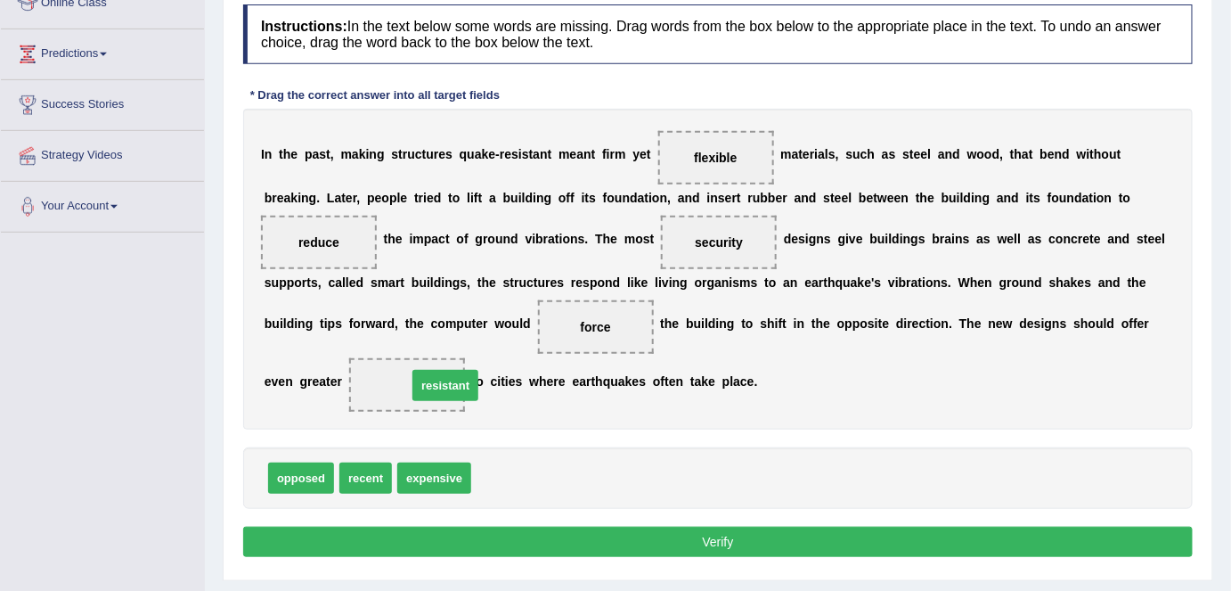
drag, startPoint x: 476, startPoint y: 485, endPoint x: 410, endPoint y: 390, distance: 115.9
click at [698, 536] on button "Verify" at bounding box center [717, 541] width 949 height 30
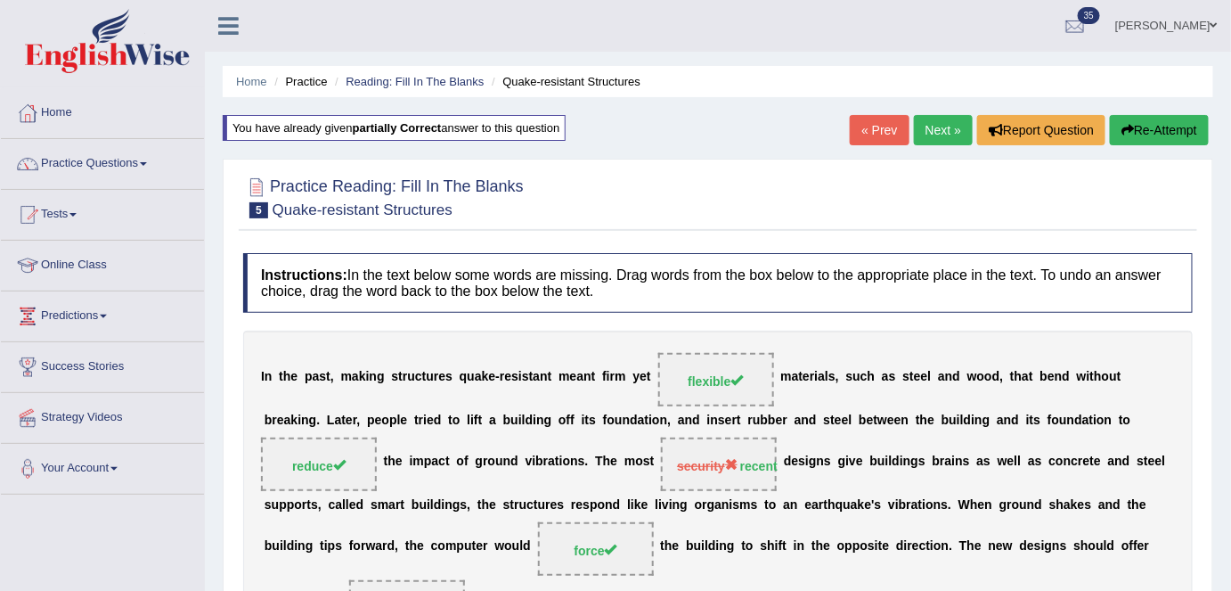
click at [949, 126] on link "Next »" at bounding box center [943, 130] width 59 height 30
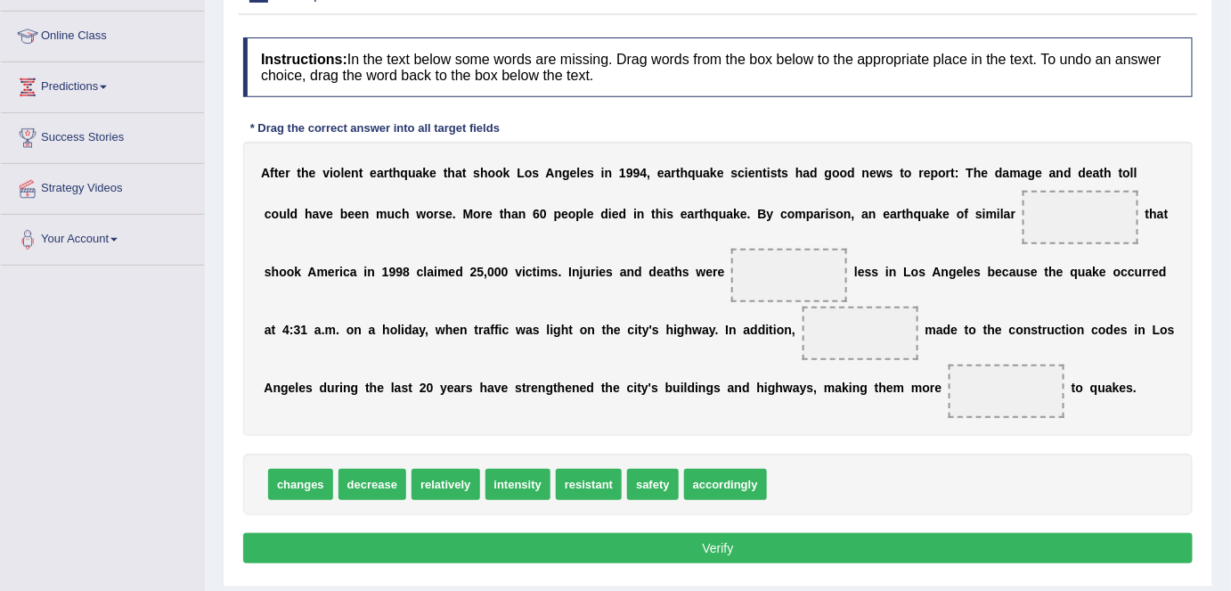
scroll to position [242, 0]
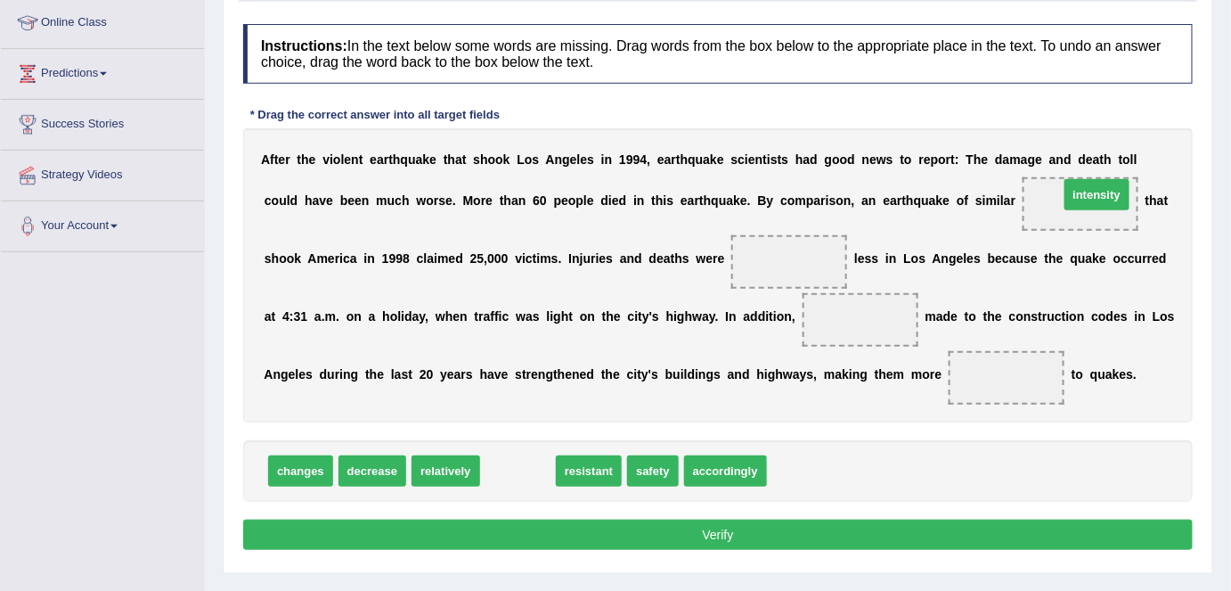
drag, startPoint x: 527, startPoint y: 466, endPoint x: 1096, endPoint y: 195, distance: 629.5
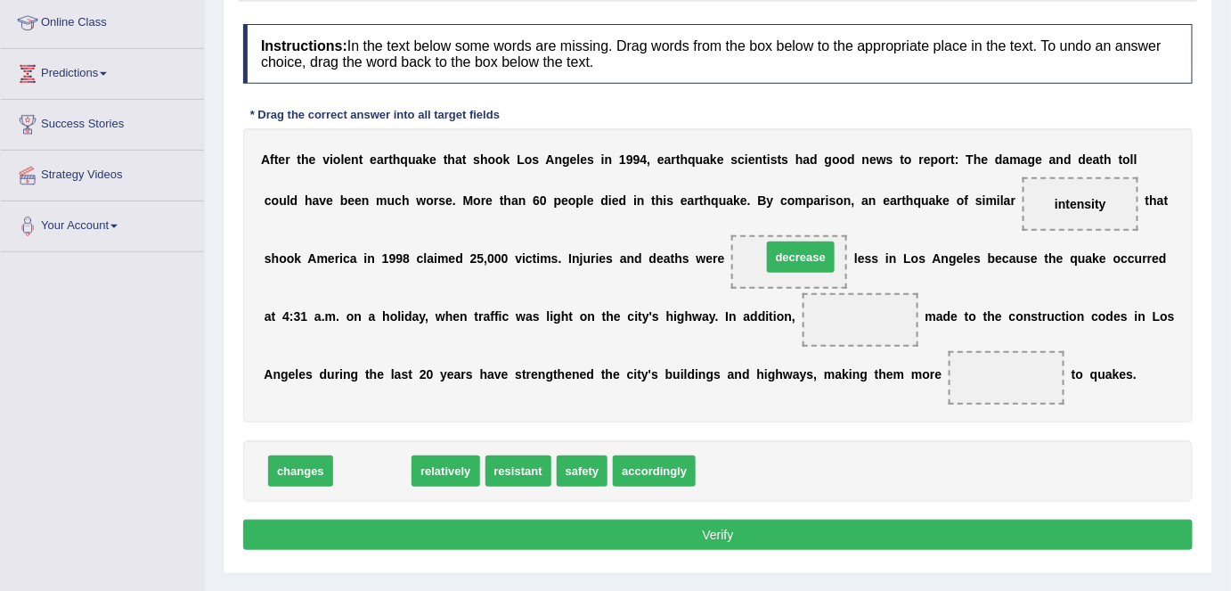
drag, startPoint x: 358, startPoint y: 456, endPoint x: 790, endPoint y: 263, distance: 473.3
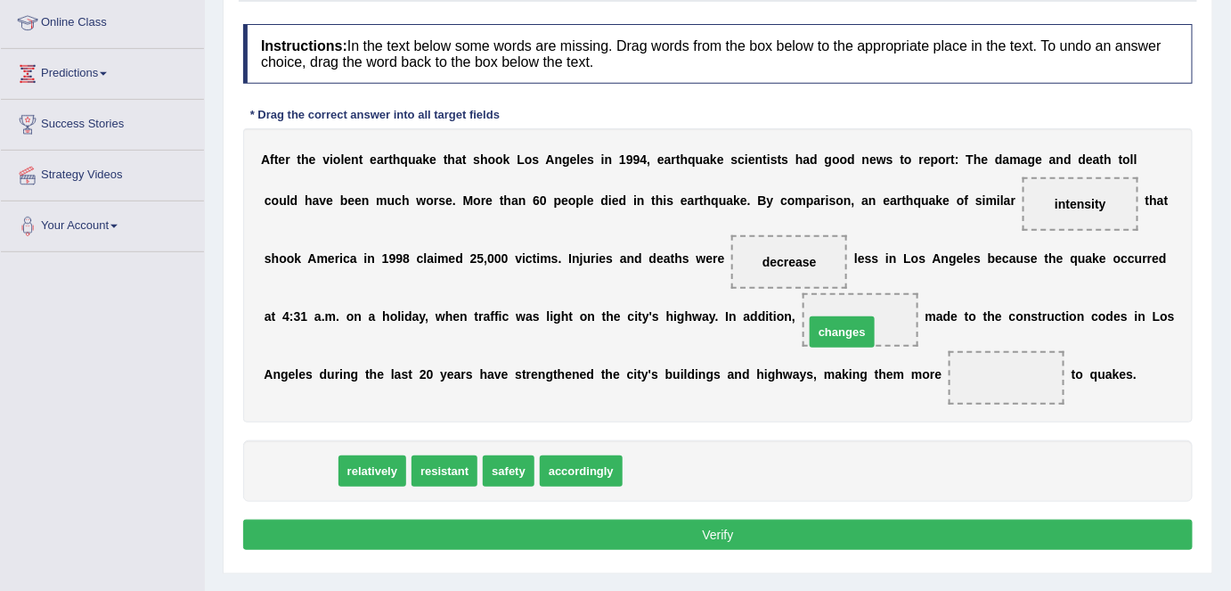
drag, startPoint x: 285, startPoint y: 465, endPoint x: 827, endPoint y: 328, distance: 559.5
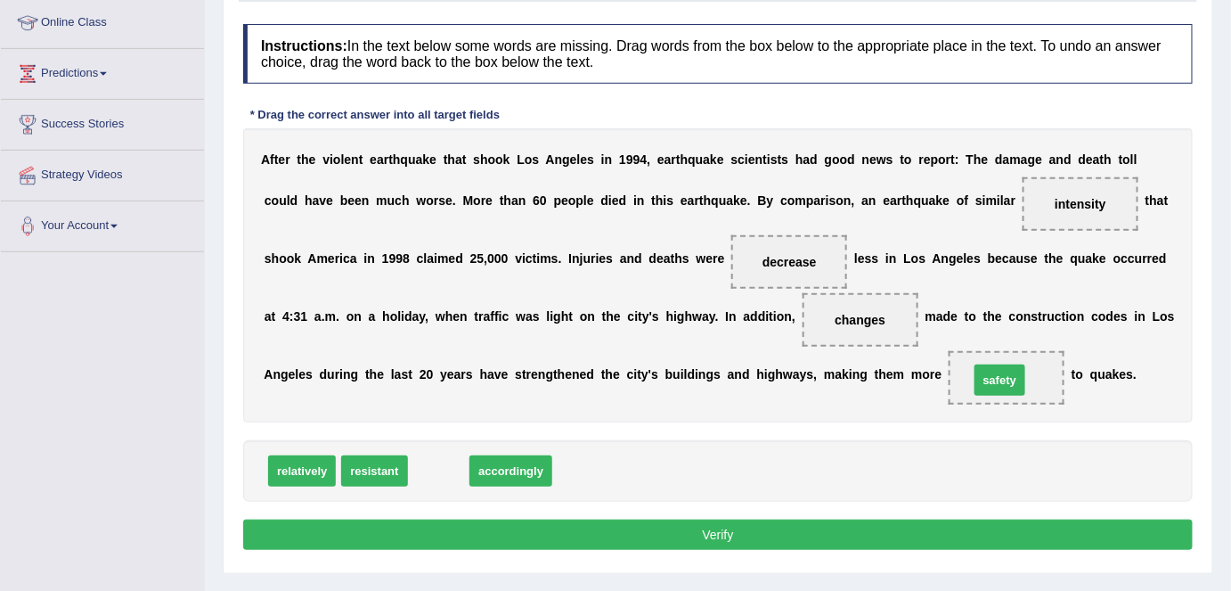
drag, startPoint x: 446, startPoint y: 463, endPoint x: 1005, endPoint y: 376, distance: 565.2
click at [825, 526] on button "Verify" at bounding box center [717, 534] width 949 height 30
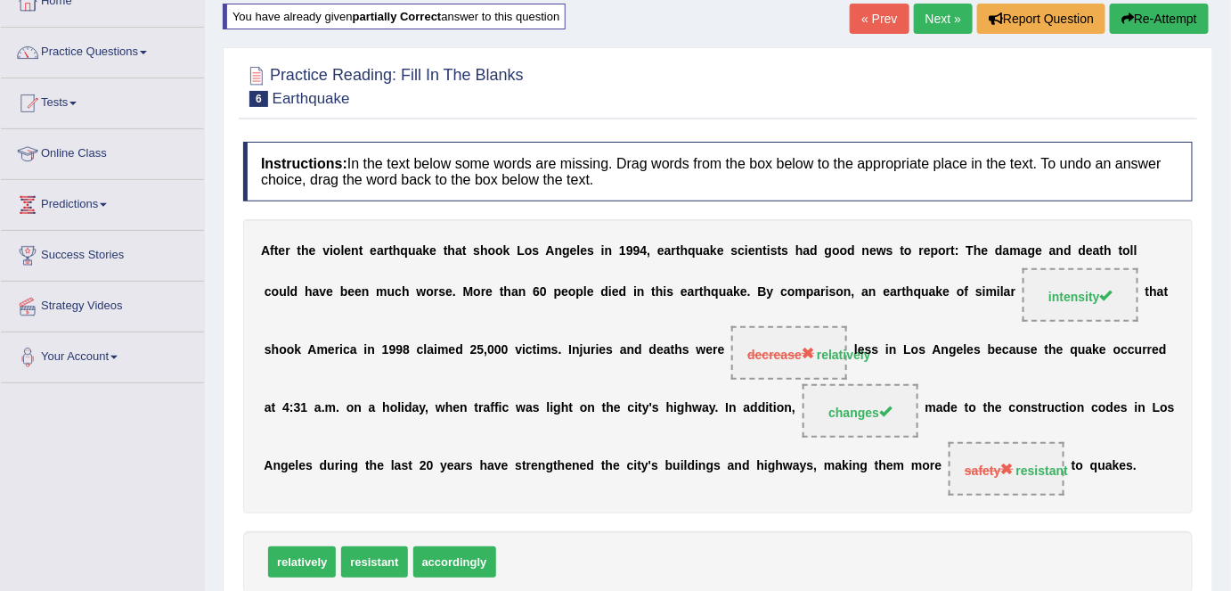
scroll to position [80, 0]
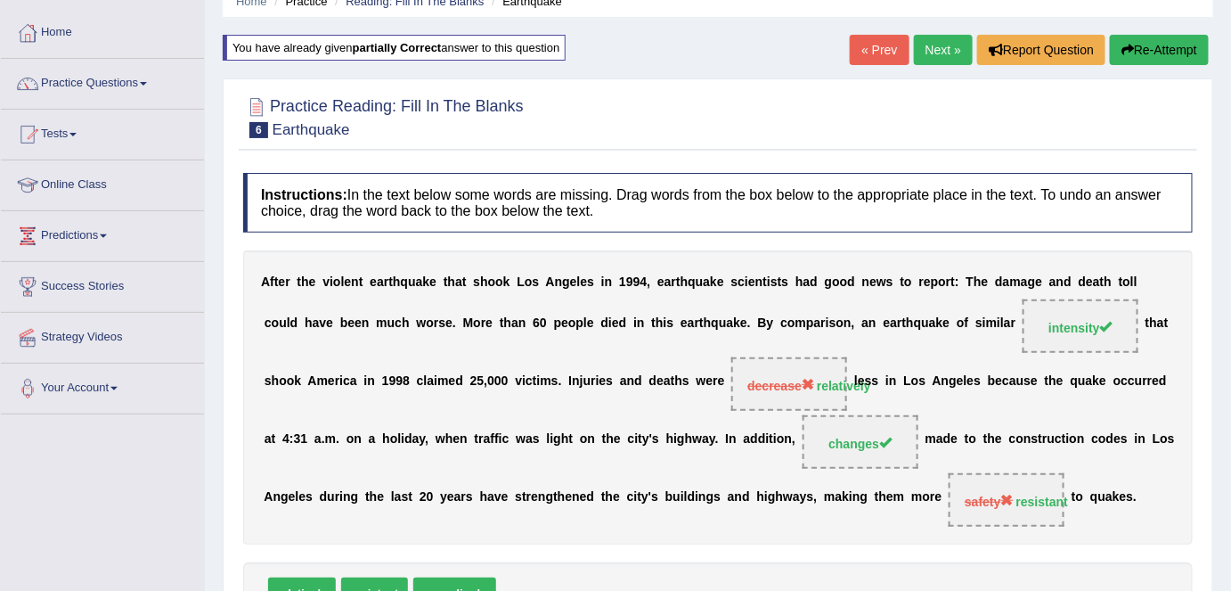
click at [930, 48] on link "Next »" at bounding box center [943, 50] width 59 height 30
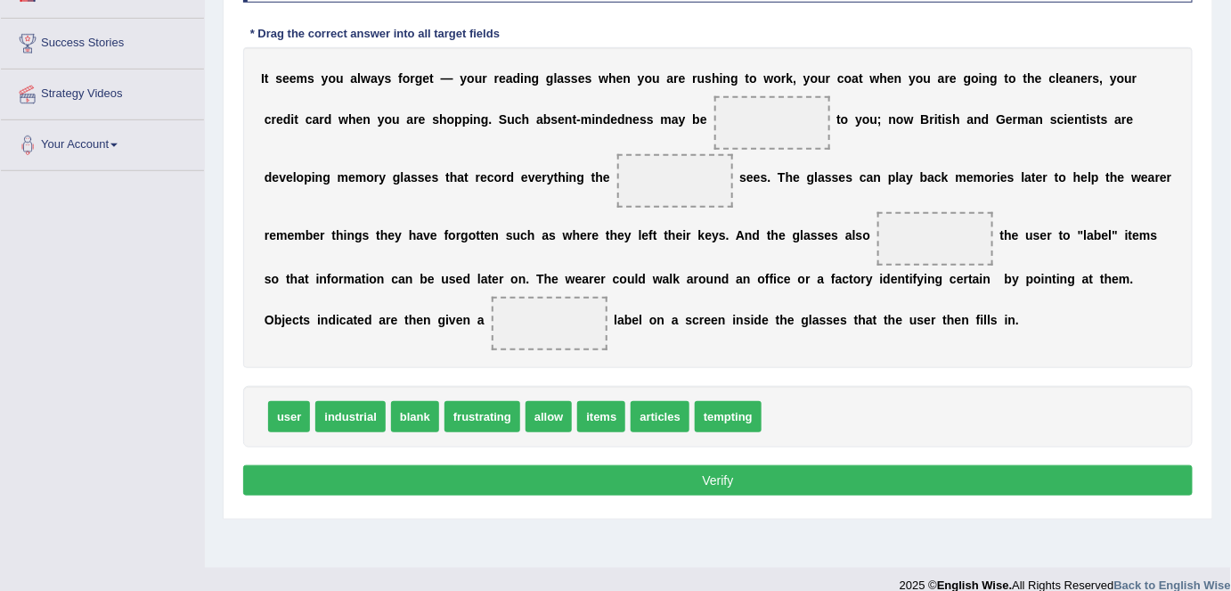
scroll to position [242, 0]
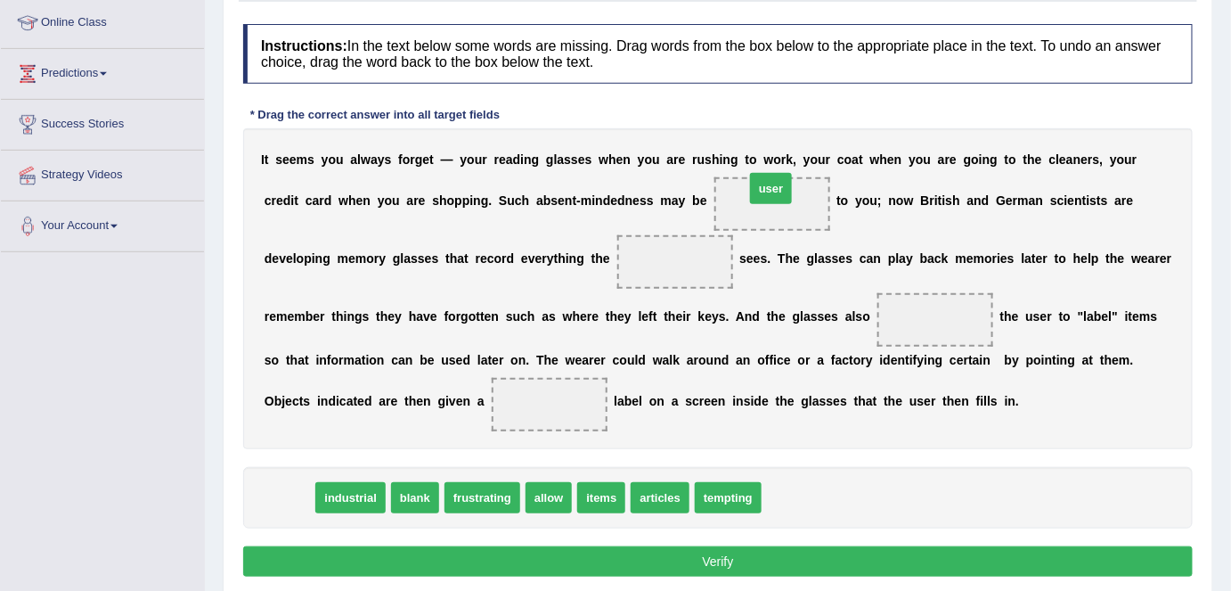
drag, startPoint x: 282, startPoint y: 492, endPoint x: 760, endPoint y: 195, distance: 562.0
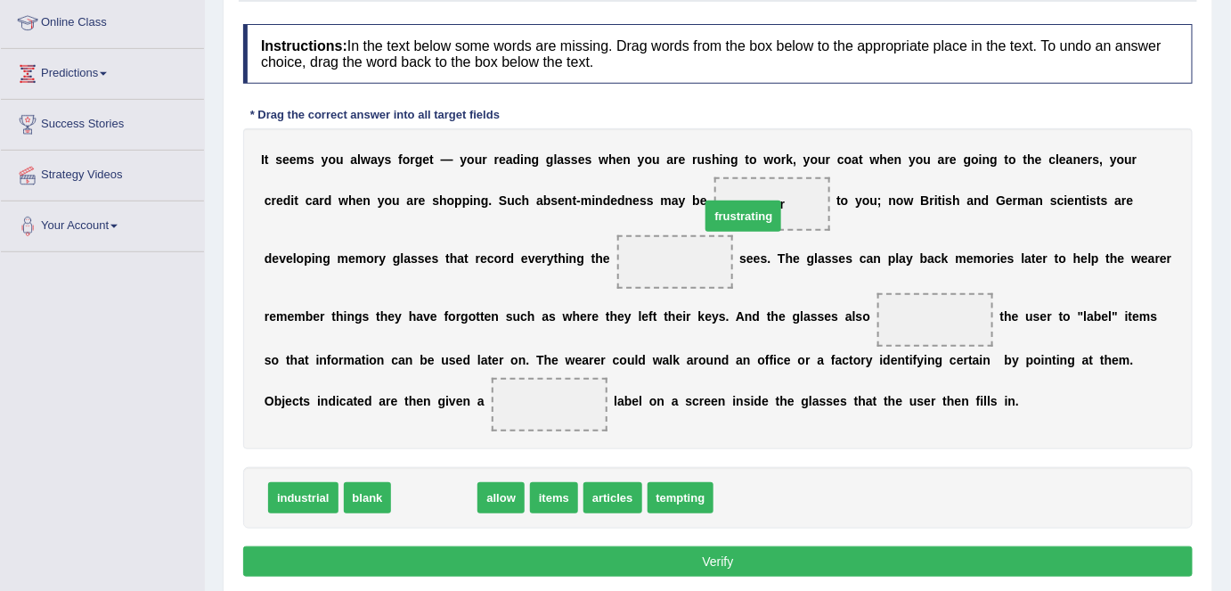
drag, startPoint x: 447, startPoint y: 497, endPoint x: 788, endPoint y: 208, distance: 446.8
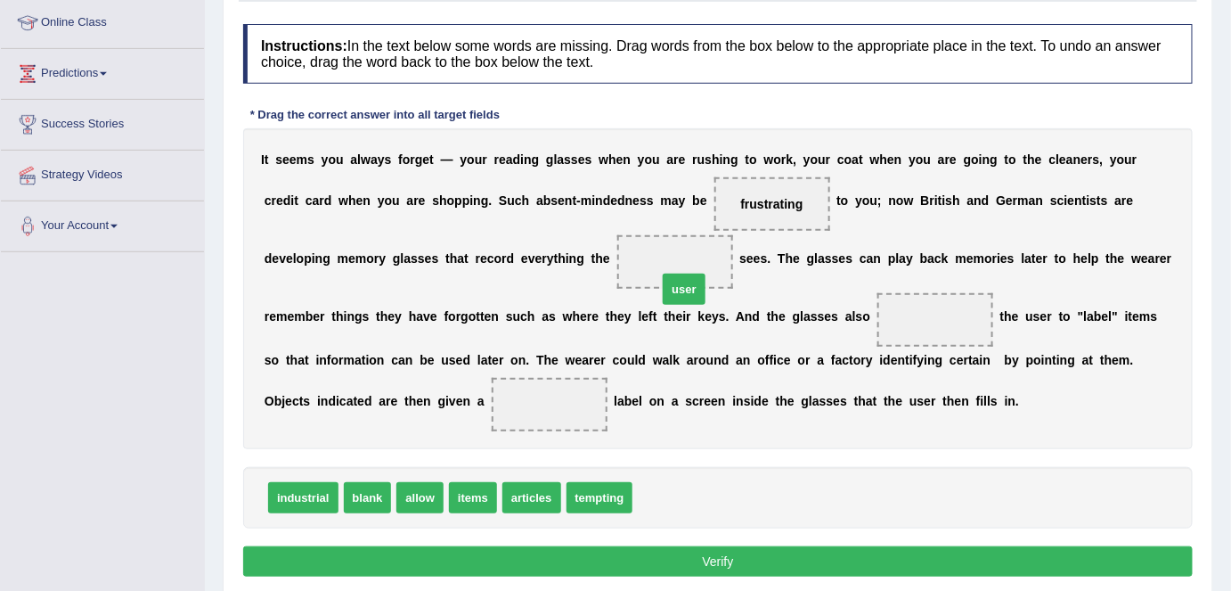
drag, startPoint x: 668, startPoint y: 486, endPoint x: 693, endPoint y: 277, distance: 210.8
drag, startPoint x: 489, startPoint y: 436, endPoint x: 900, endPoint y: 321, distance: 426.6
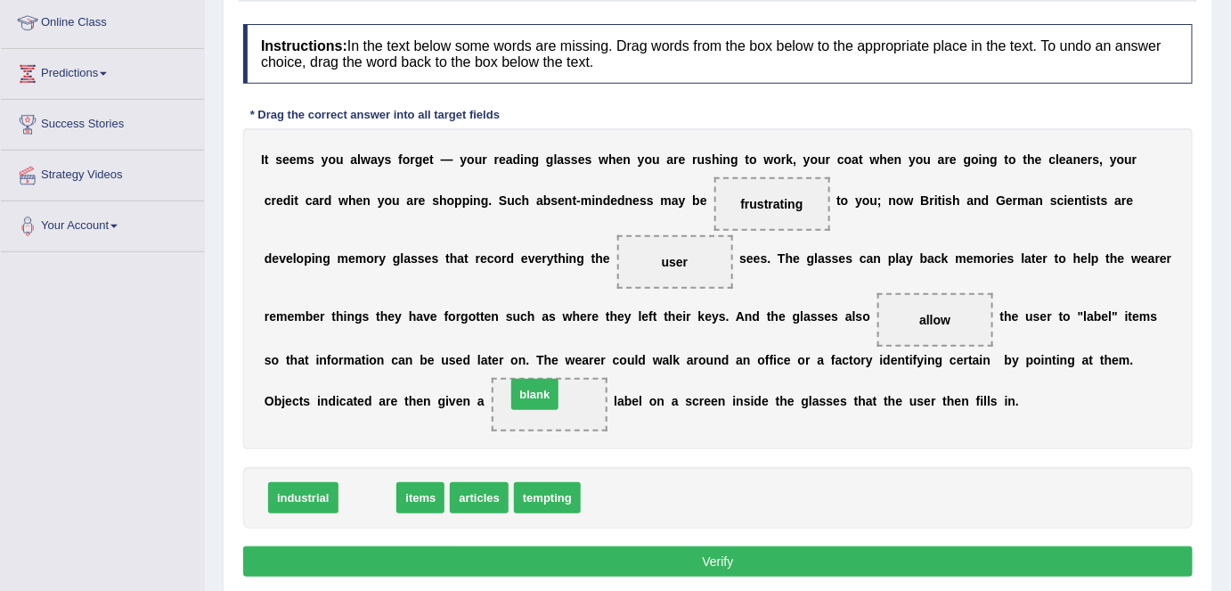
drag, startPoint x: 373, startPoint y: 501, endPoint x: 536, endPoint y: 412, distance: 185.7
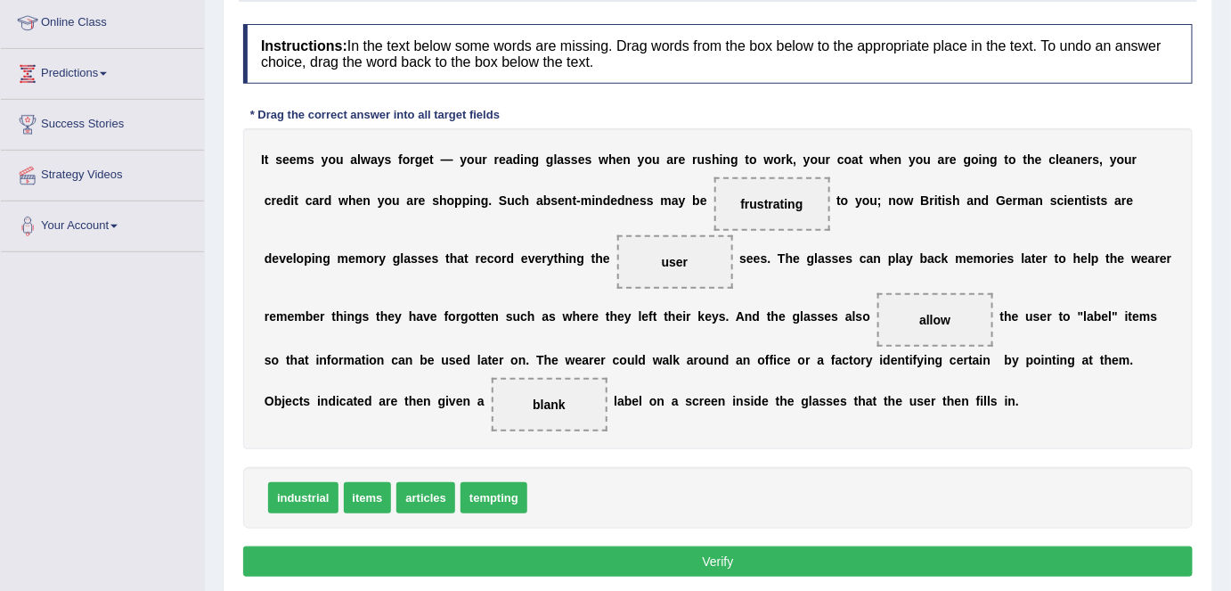
click at [716, 558] on button "Verify" at bounding box center [717, 561] width 949 height 30
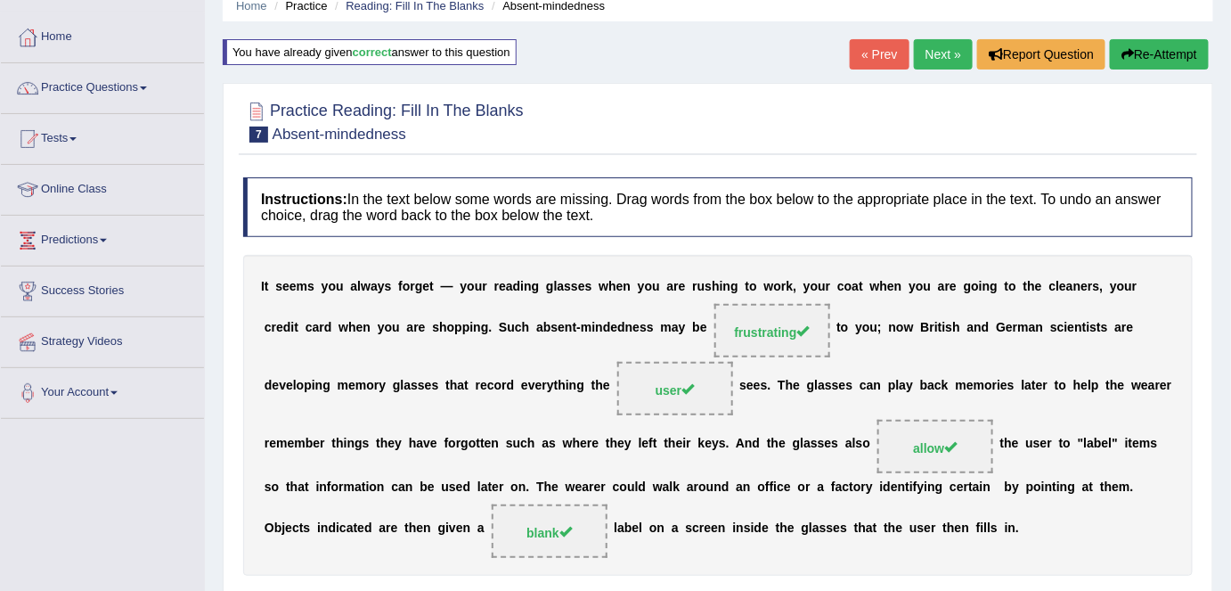
scroll to position [0, 0]
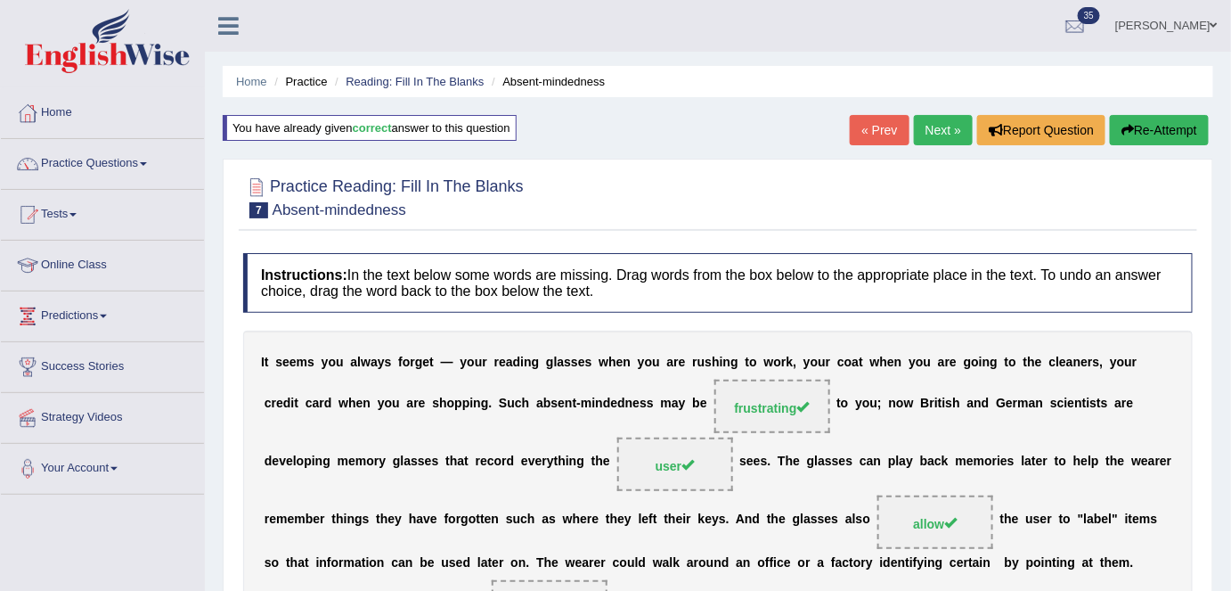
click at [933, 135] on link "Next »" at bounding box center [943, 130] width 59 height 30
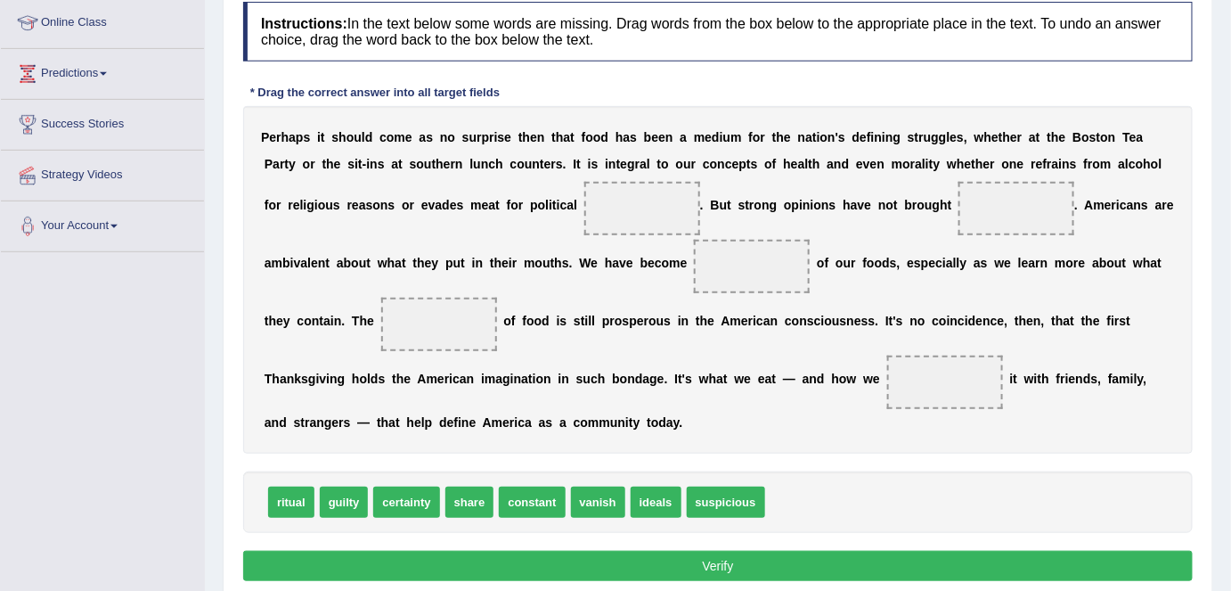
click at [905, 282] on div "P e r h a p s i t s h o u l d c o m e a s n o s u r p r i s e t h e n t h a t f…" at bounding box center [717, 279] width 949 height 347
drag, startPoint x: 663, startPoint y: 493, endPoint x: 1009, endPoint y: 208, distance: 448.7
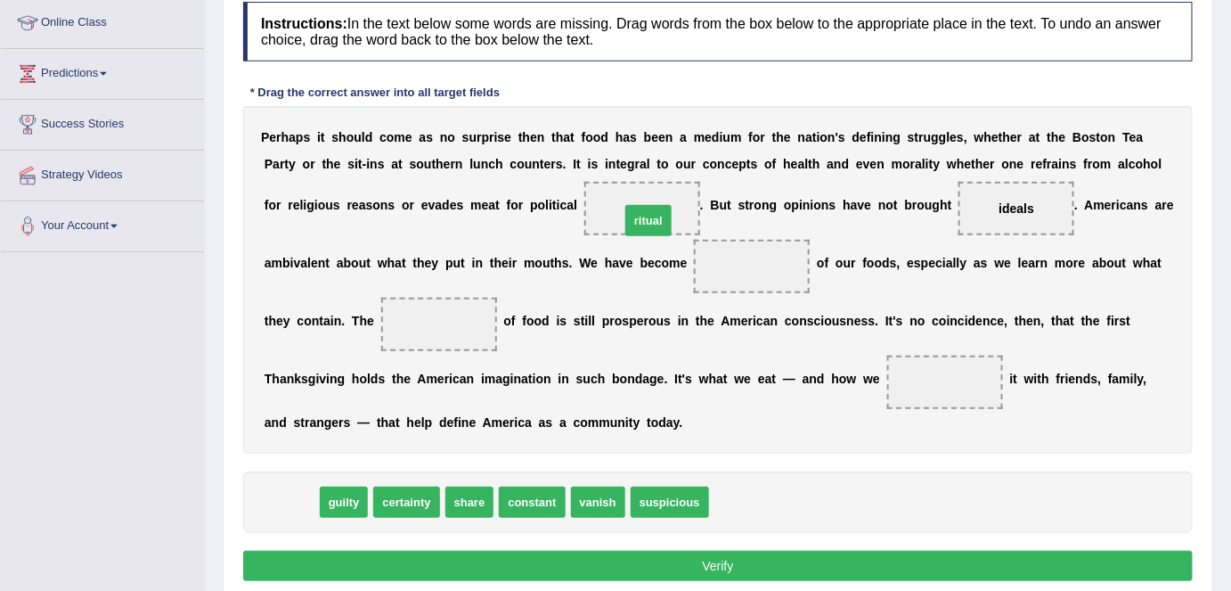
drag, startPoint x: 299, startPoint y: 501, endPoint x: 656, endPoint y: 217, distance: 455.8
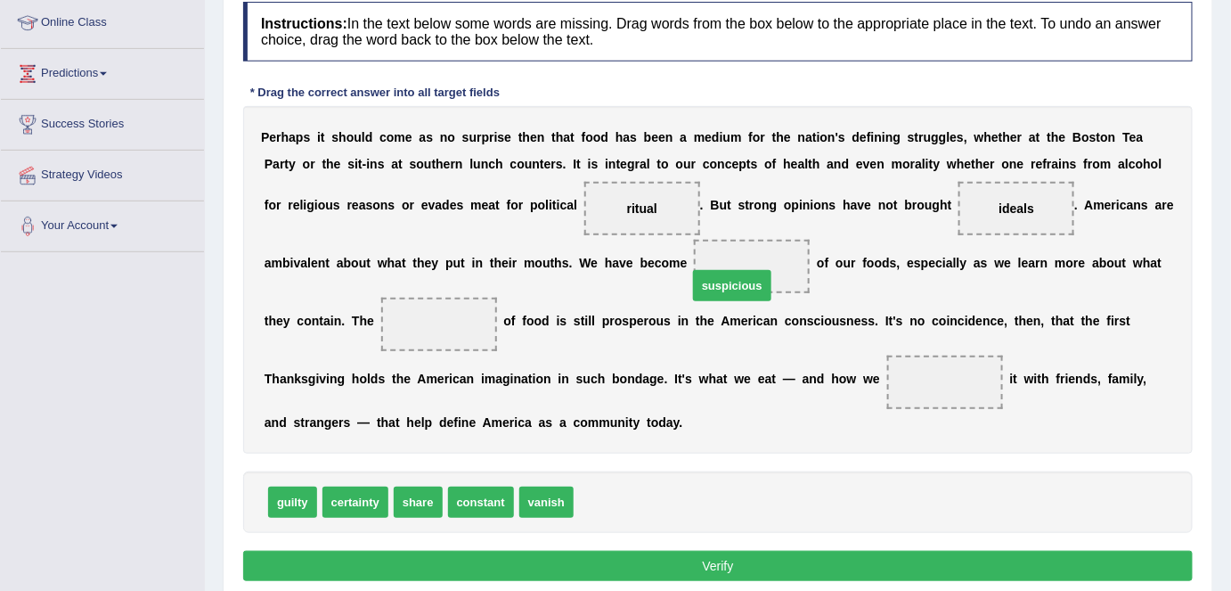
drag, startPoint x: 609, startPoint y: 501, endPoint x: 737, endPoint y: 277, distance: 257.7
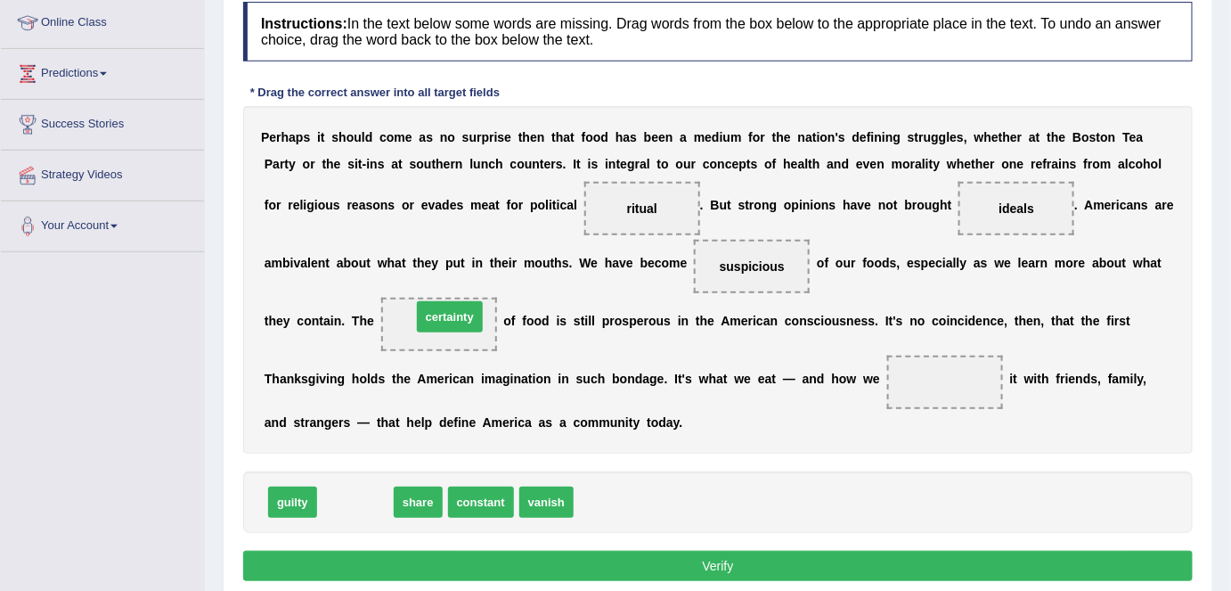
drag, startPoint x: 351, startPoint y: 496, endPoint x: 451, endPoint y: 305, distance: 215.9
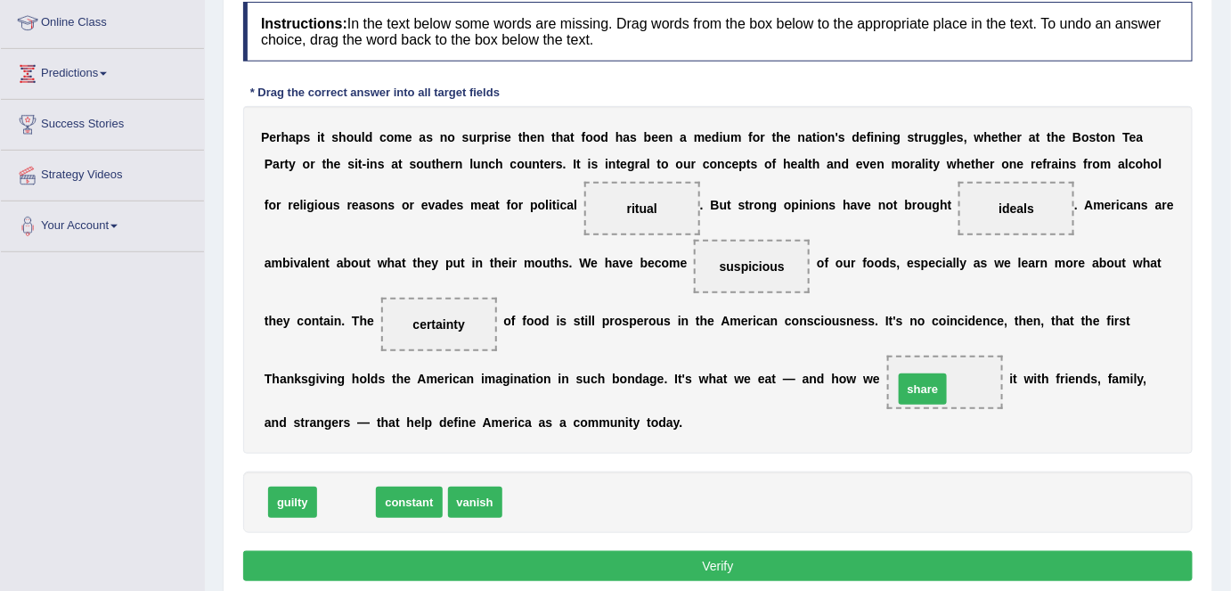
drag, startPoint x: 346, startPoint y: 497, endPoint x: 927, endPoint y: 384, distance: 591.6
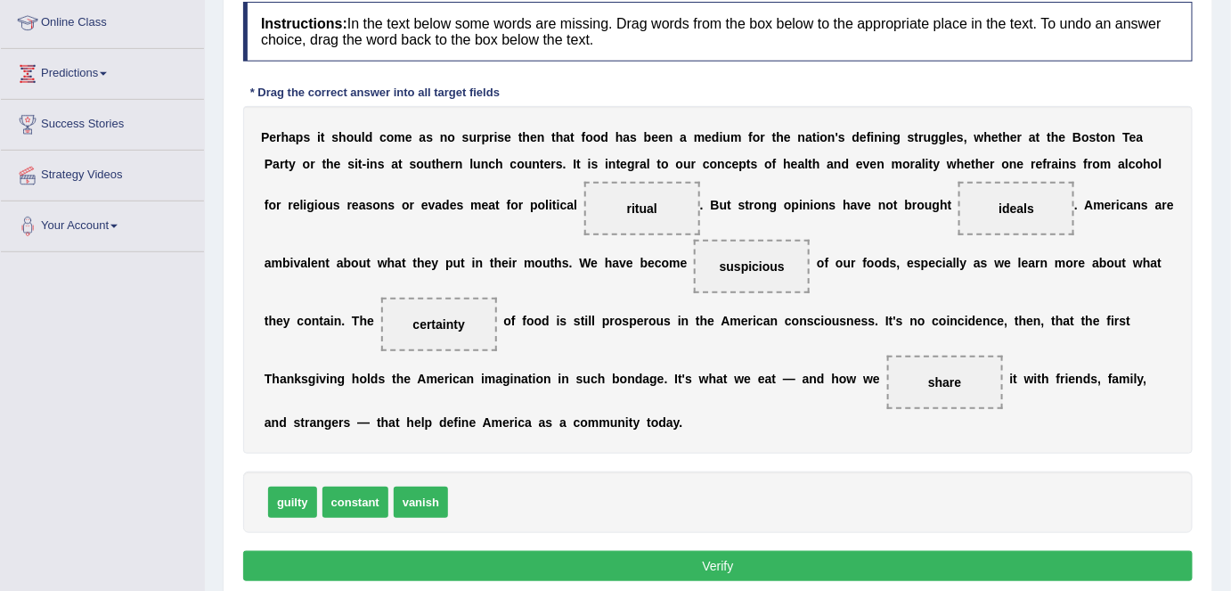
click at [765, 555] on button "Verify" at bounding box center [717, 565] width 949 height 30
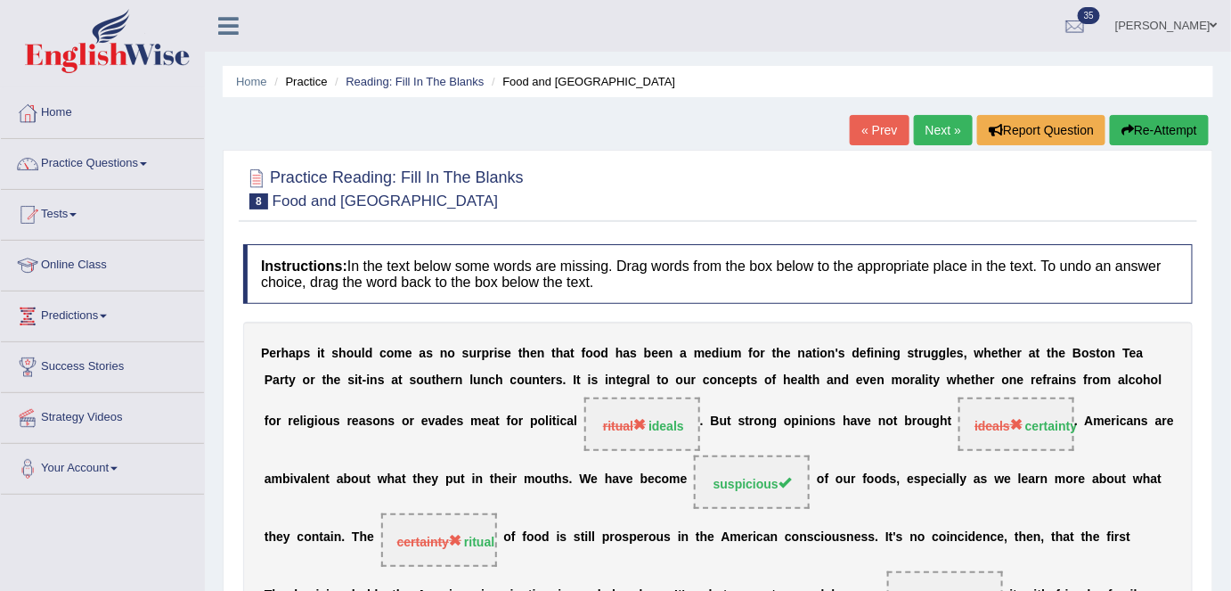
click at [948, 131] on link "Next »" at bounding box center [943, 130] width 59 height 30
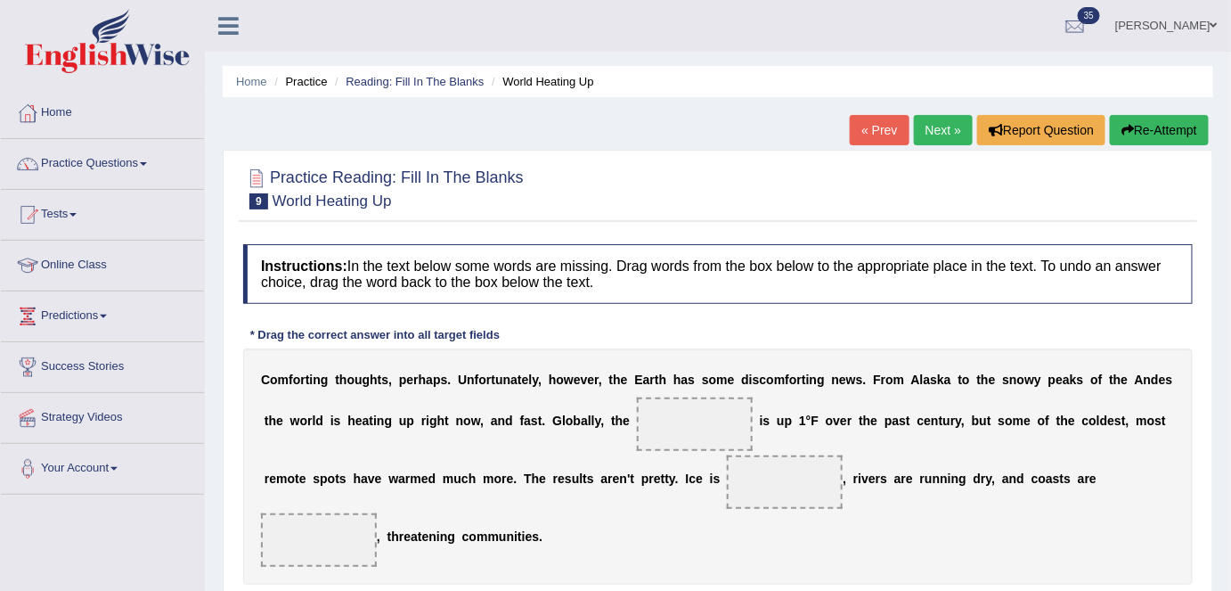
click at [939, 126] on link "Next »" at bounding box center [943, 130] width 59 height 30
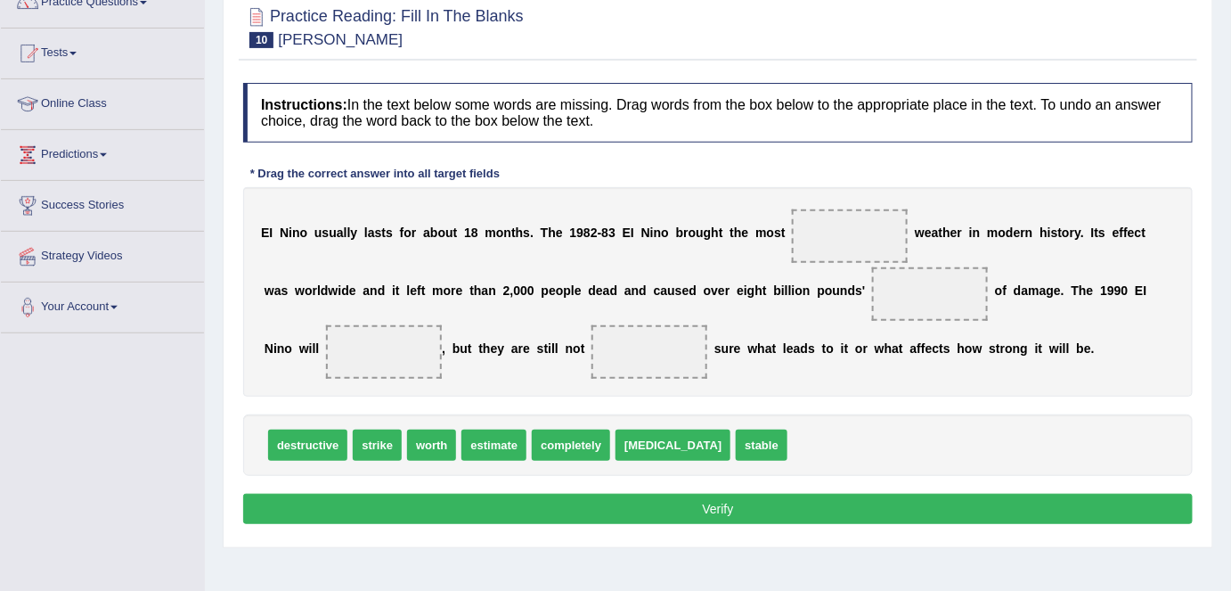
click at [1040, 309] on div "E I N i n o u s u a l l y l a s t s f o r a b o u t 1 8 m o n t h s . T h e 1 9…" at bounding box center [717, 291] width 949 height 209
drag, startPoint x: 322, startPoint y: 442, endPoint x: 845, endPoint y: 238, distance: 561.2
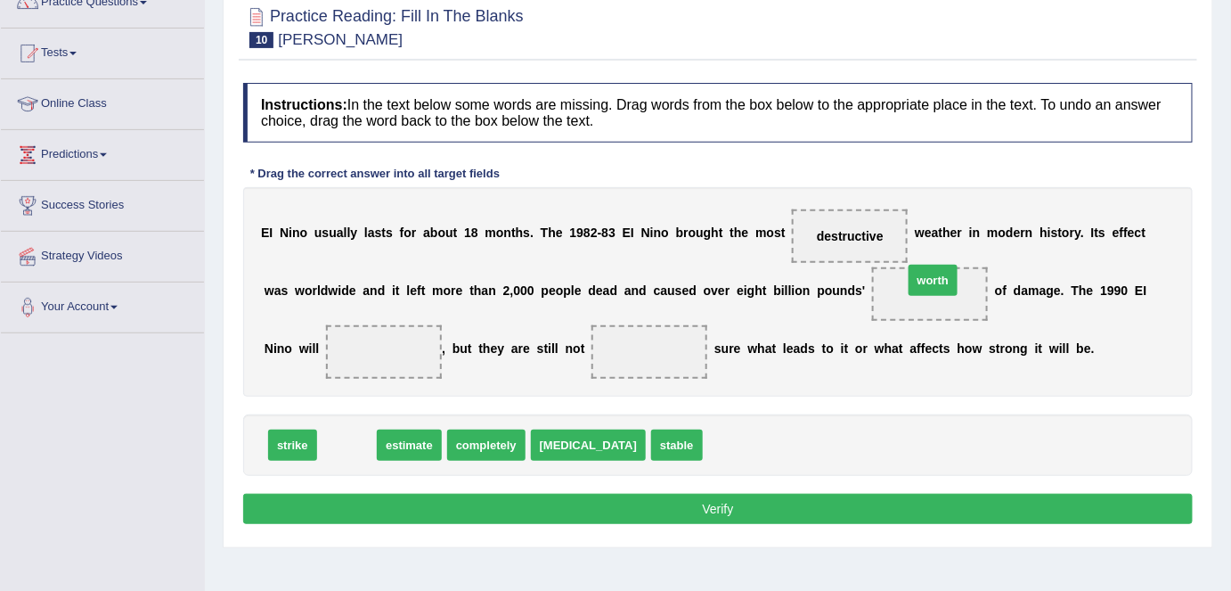
drag, startPoint x: 379, startPoint y: 428, endPoint x: 931, endPoint y: 274, distance: 573.3
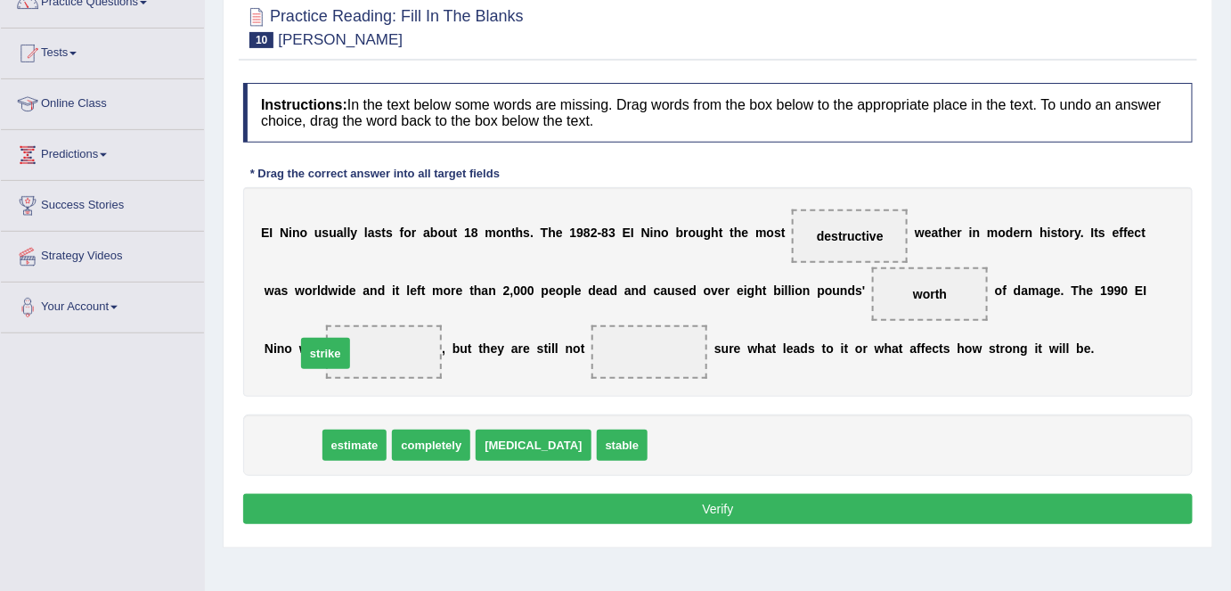
drag, startPoint x: 292, startPoint y: 445, endPoint x: 325, endPoint y: 354, distance: 96.6
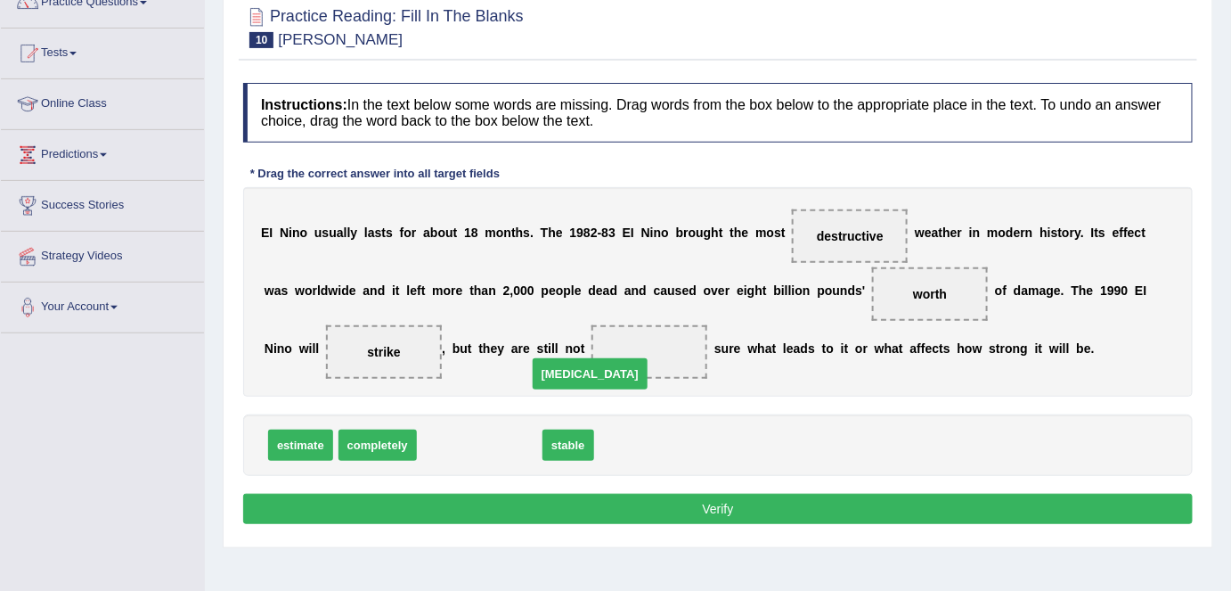
drag, startPoint x: 480, startPoint y: 416, endPoint x: 623, endPoint y: 356, distance: 155.3
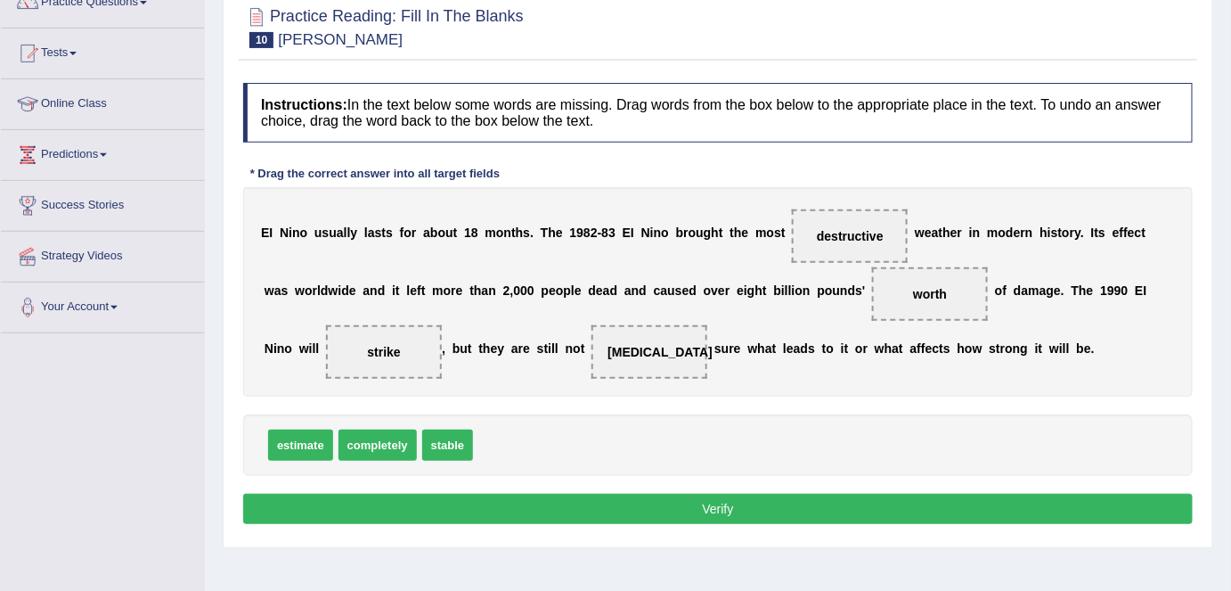
click at [665, 505] on button "Verify" at bounding box center [717, 508] width 949 height 30
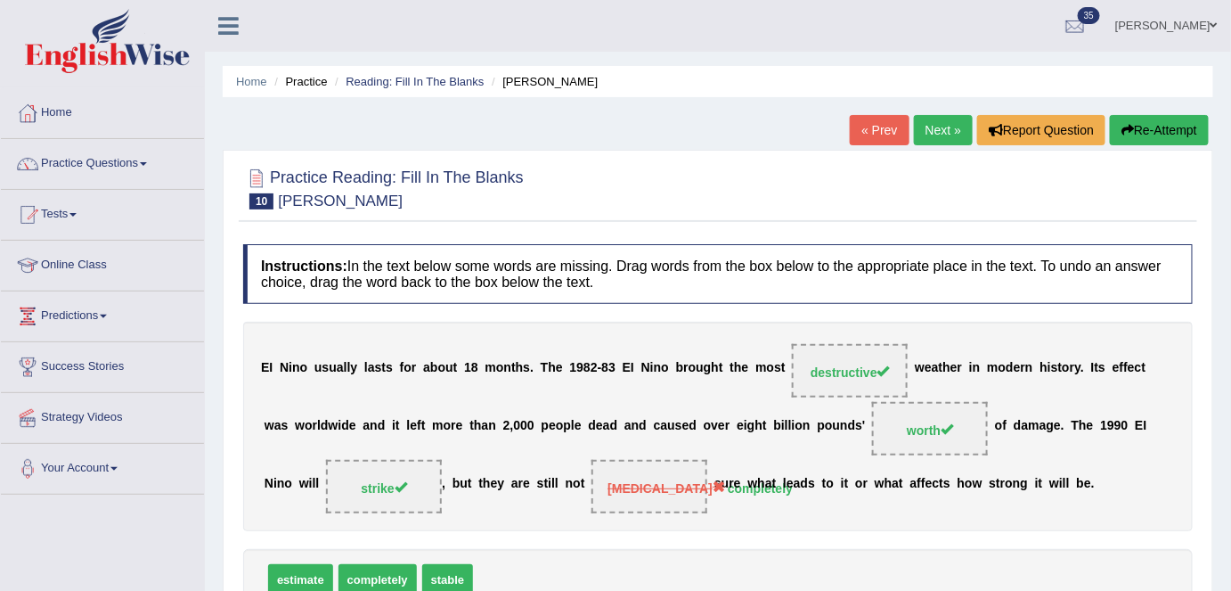
click at [929, 128] on link "Next »" at bounding box center [943, 130] width 59 height 30
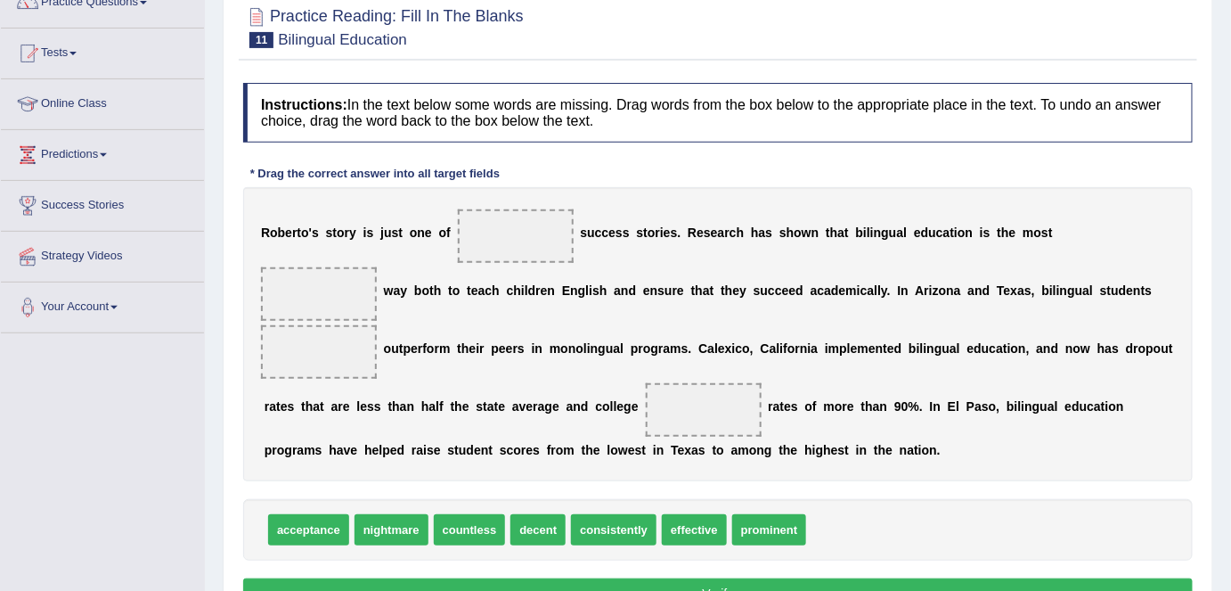
drag, startPoint x: 0, startPoint y: 0, endPoint x: 895, endPoint y: 402, distance: 981.2
click at [895, 402] on div "R [PERSON_NAME] ' s s t o r y i s j u s t o n e o f s u c c e s s s t o r i e s…" at bounding box center [717, 334] width 949 height 294
drag, startPoint x: 689, startPoint y: 490, endPoint x: 496, endPoint y: 245, distance: 311.5
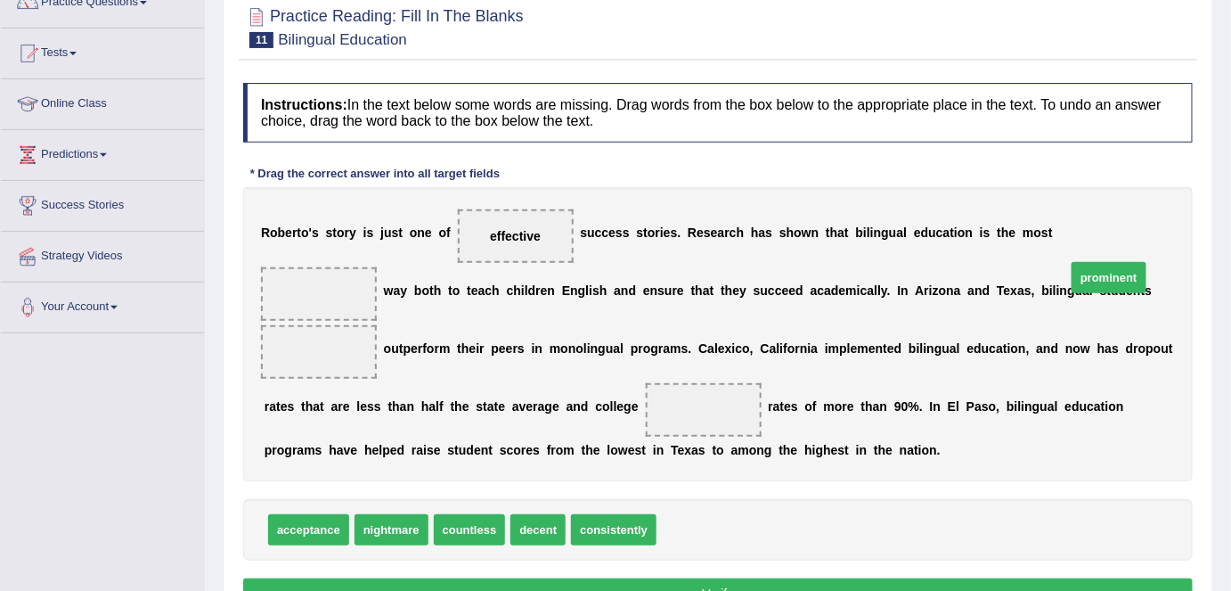
drag, startPoint x: 713, startPoint y: 494, endPoint x: 1122, endPoint y: 242, distance: 481.1
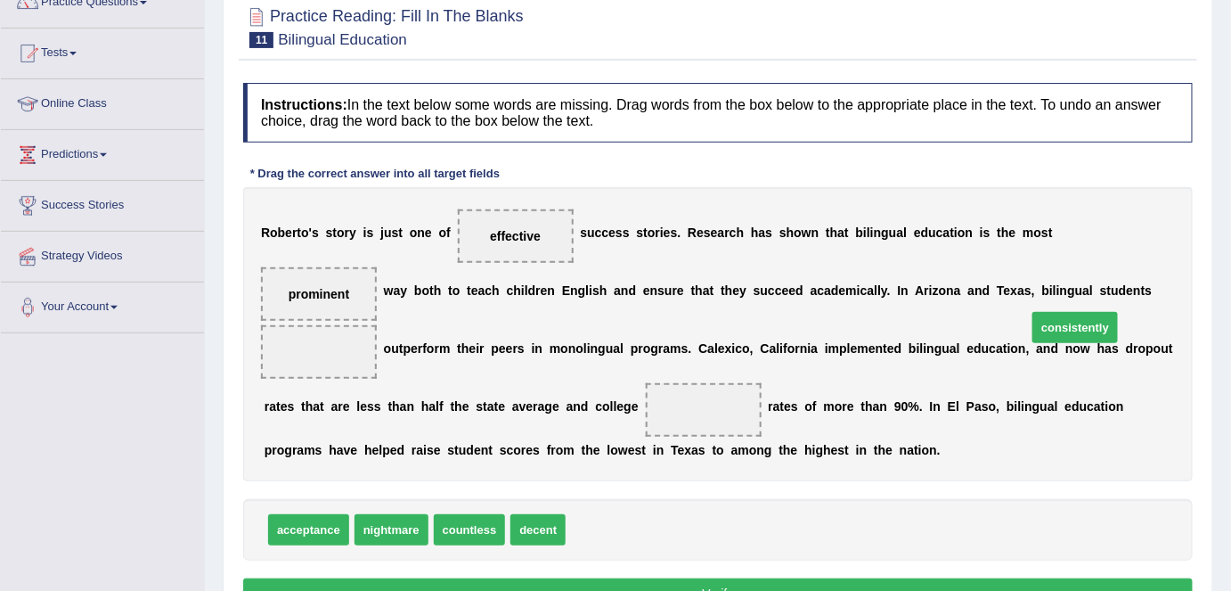
drag, startPoint x: 632, startPoint y: 493, endPoint x: 1093, endPoint y: 291, distance: 503.7
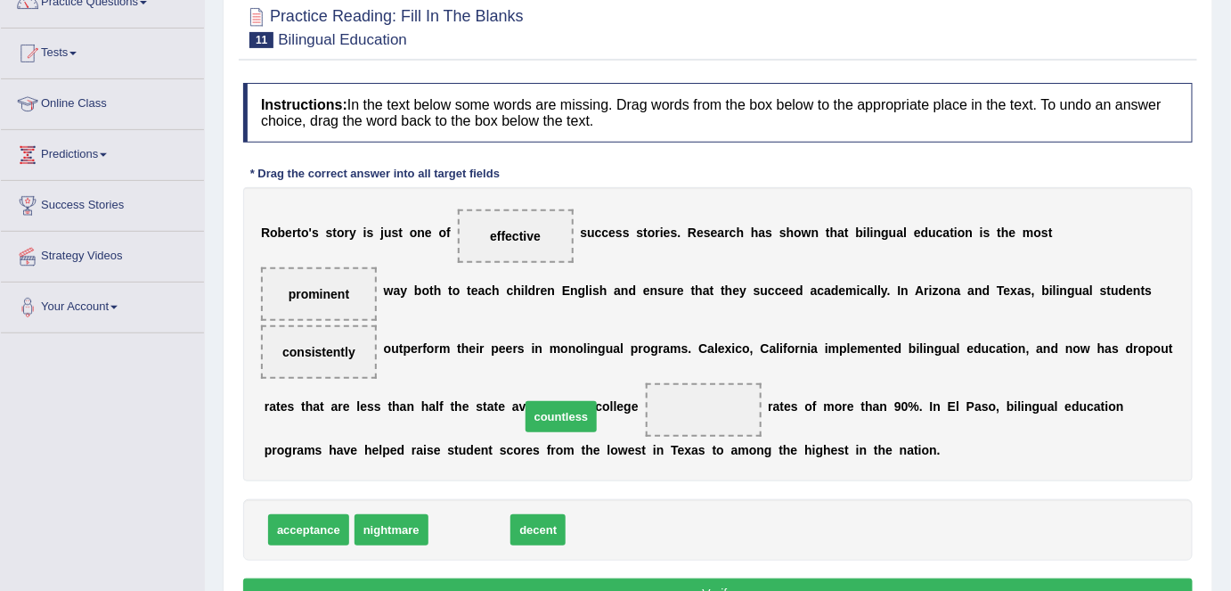
drag, startPoint x: 492, startPoint y: 489, endPoint x: 625, endPoint y: 376, distance: 175.1
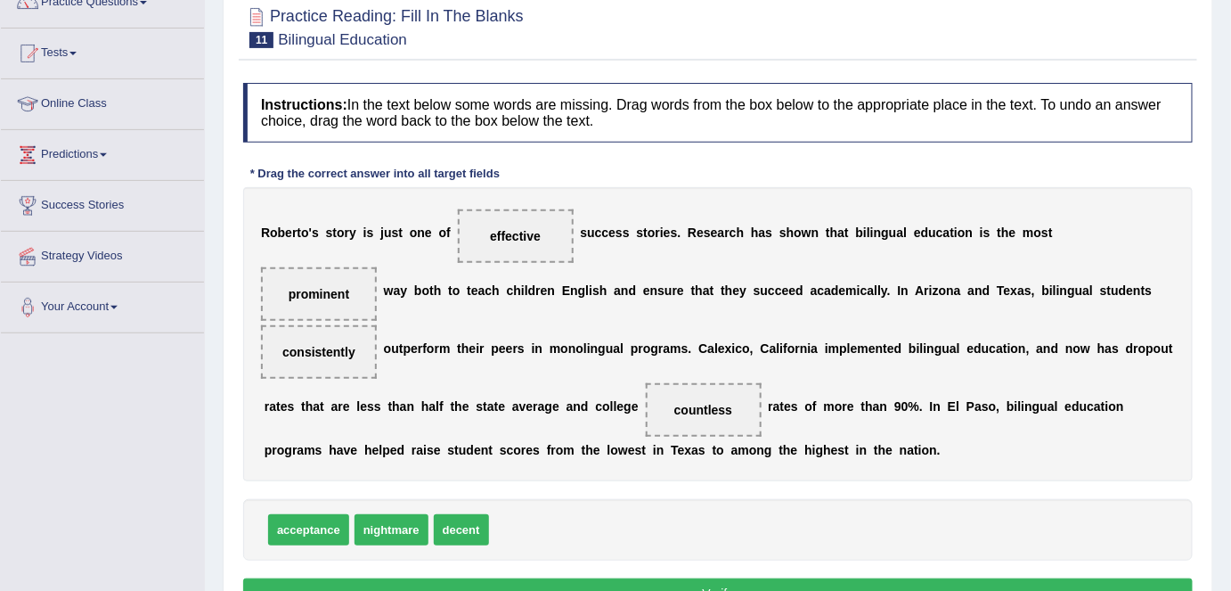
click at [710, 578] on button "Verify" at bounding box center [717, 593] width 949 height 30
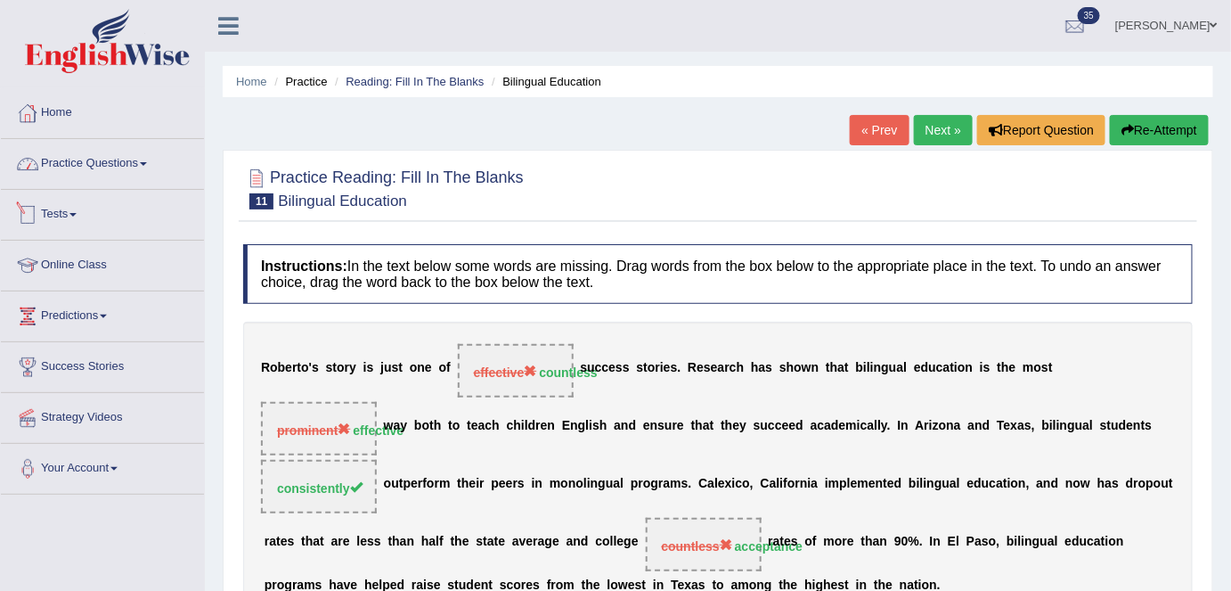
click at [87, 120] on link "Home" at bounding box center [102, 110] width 203 height 45
